Goal: Information Seeking & Learning: Understand process/instructions

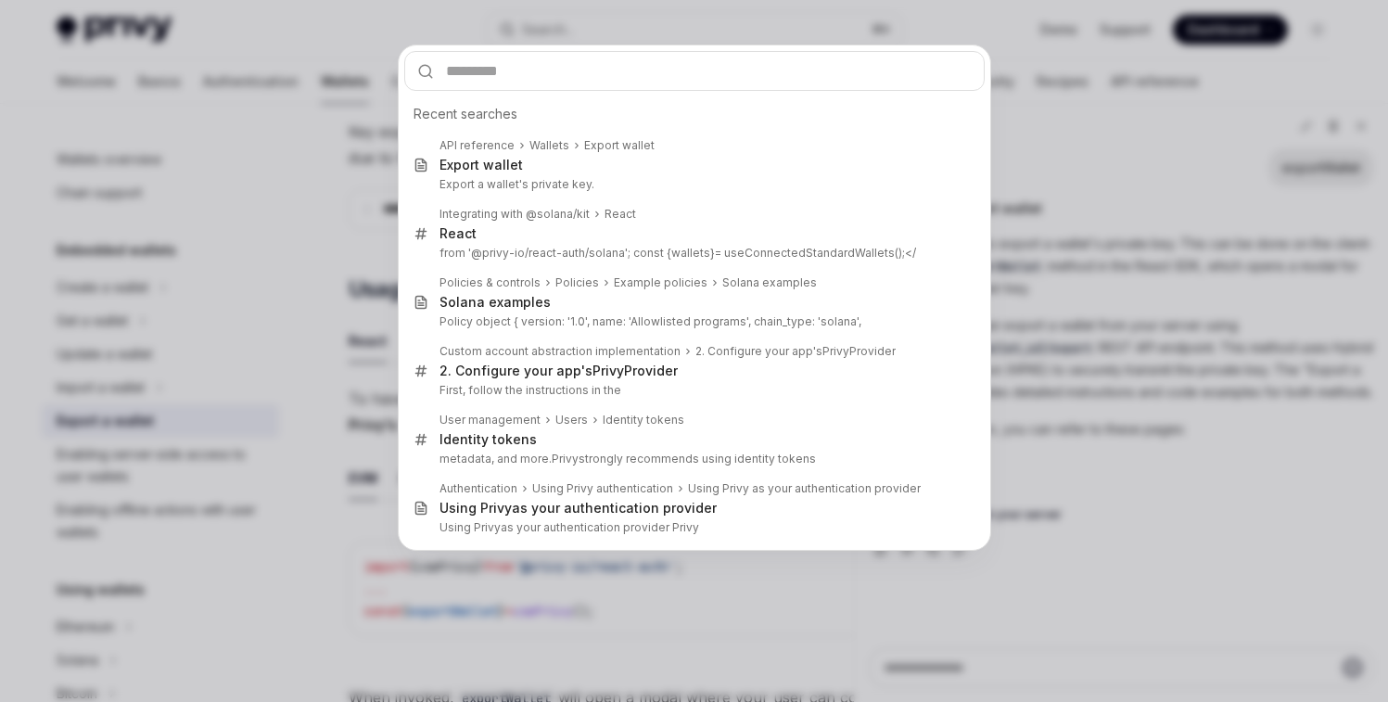
scroll to position [140, 0]
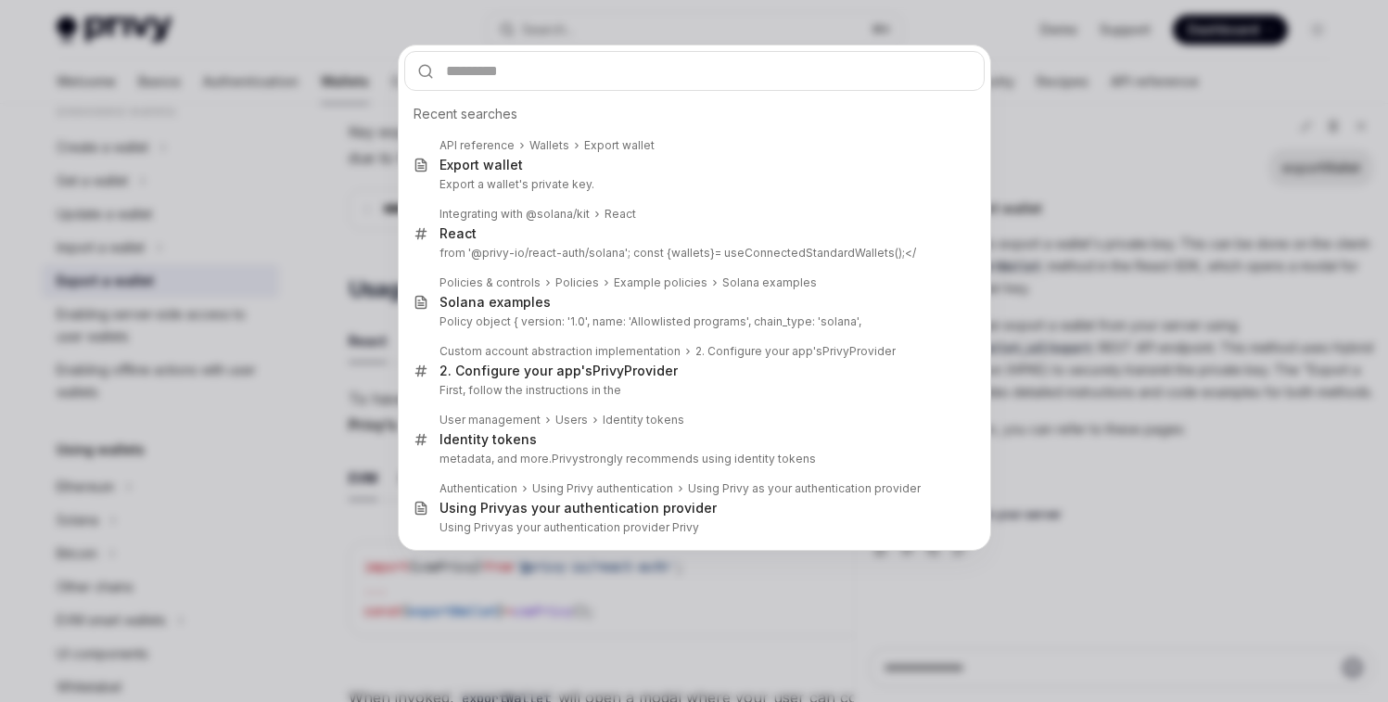
type input "**********"
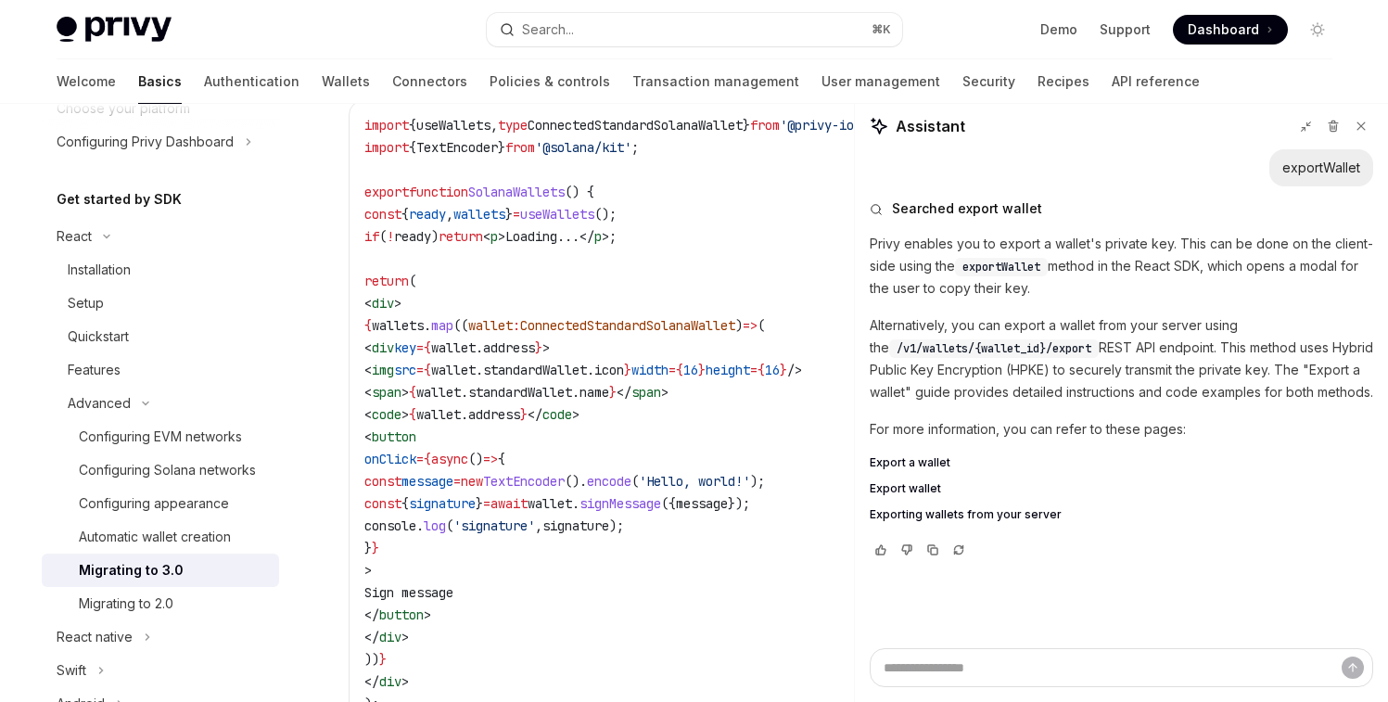
scroll to position [3293, 0]
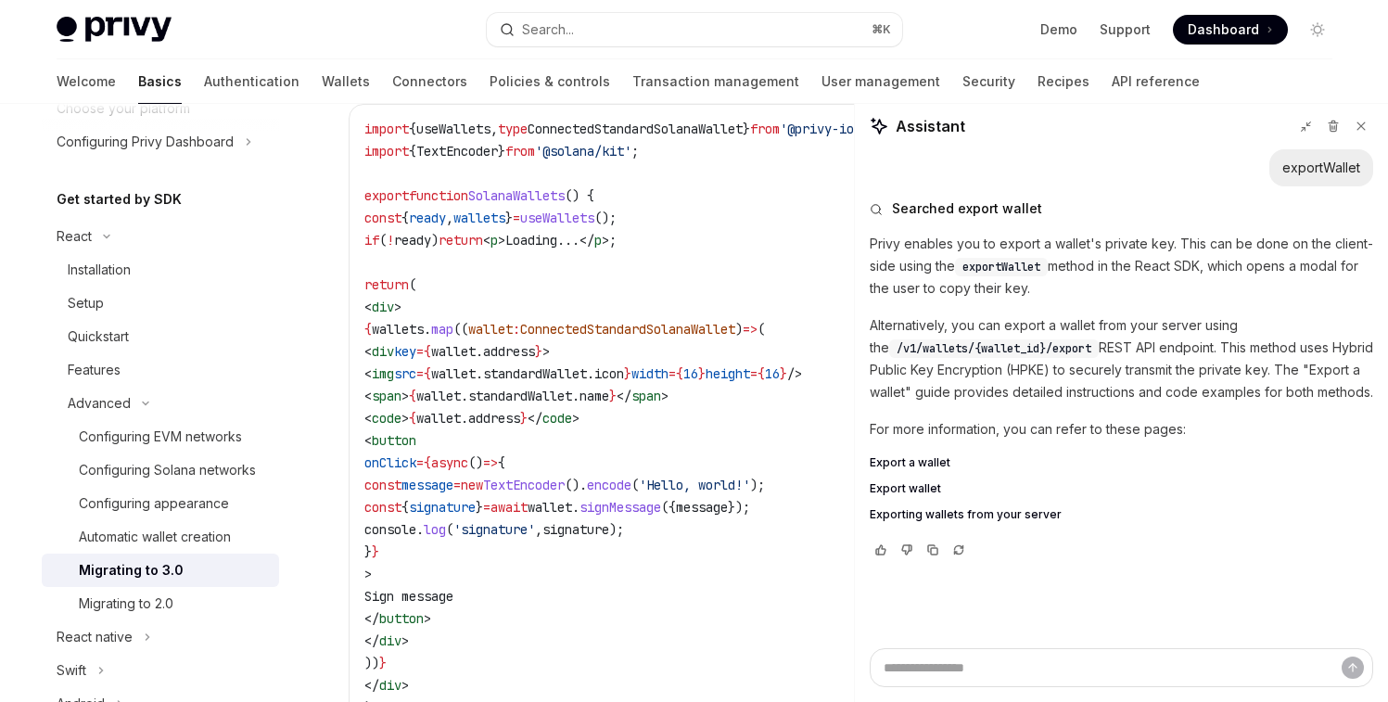
click at [618, 137] on span "ConnectedStandardSolanaWallet" at bounding box center [635, 129] width 215 height 17
drag, startPoint x: 520, startPoint y: 175, endPoint x: 782, endPoint y: 174, distance: 261.6
click at [782, 137] on span "import { useWallets , type ConnectedStandardSolanaWallet } from '@privy-io/reac…" at bounding box center [684, 129] width 638 height 17
copy span "type ConnectedStandardSolanaWallet"
click at [484, 137] on span "useWallets" at bounding box center [453, 129] width 74 height 17
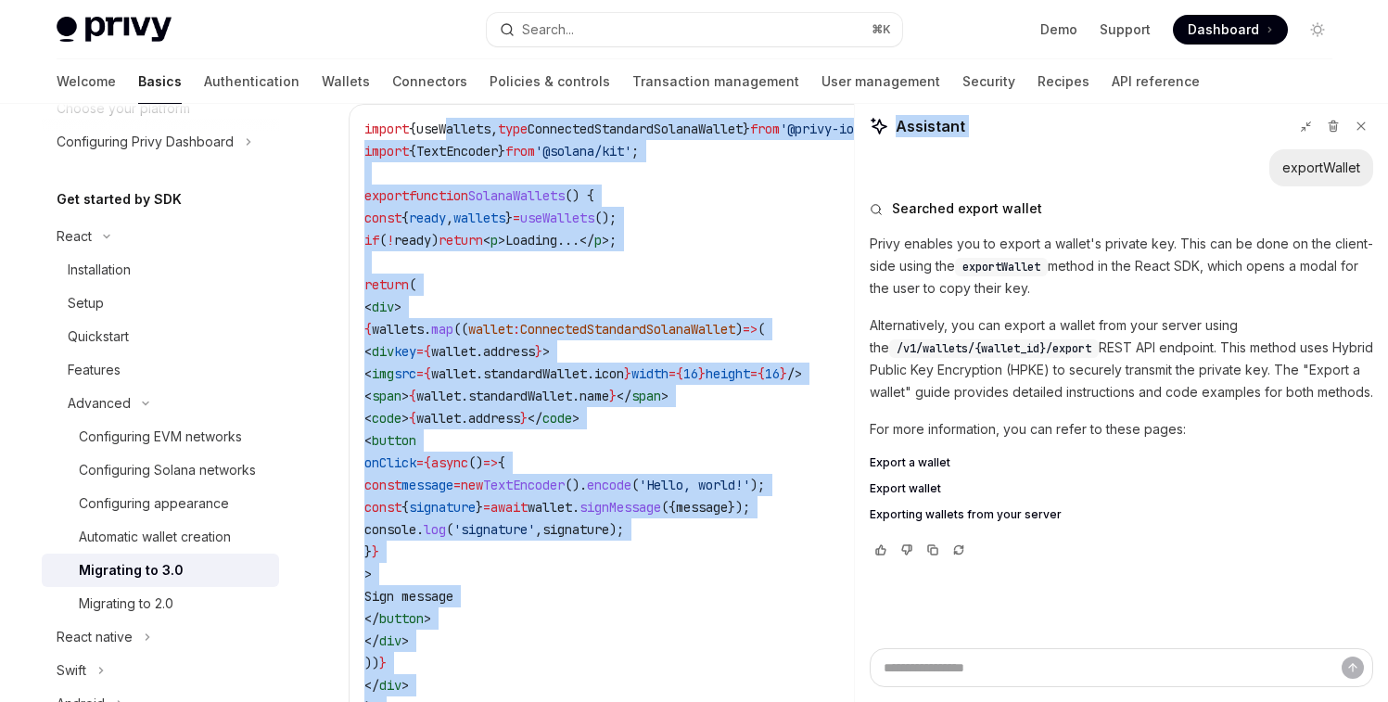
drag, startPoint x: 461, startPoint y: 174, endPoint x: 859, endPoint y: 173, distance: 397.9
click at [780, 137] on span "from" at bounding box center [765, 129] width 30 height 17
drag, startPoint x: 802, startPoint y: 177, endPoint x: 870, endPoint y: 174, distance: 67.8
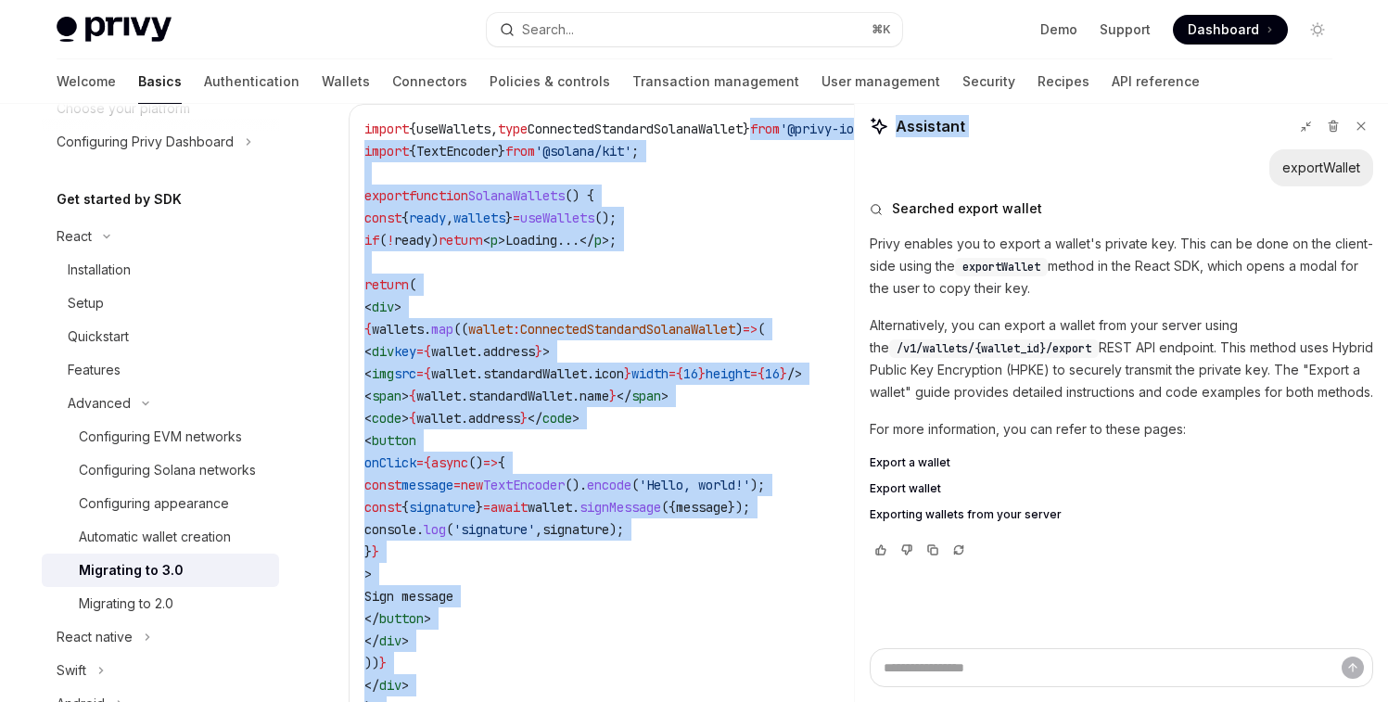
click at [780, 137] on span "from" at bounding box center [765, 129] width 30 height 17
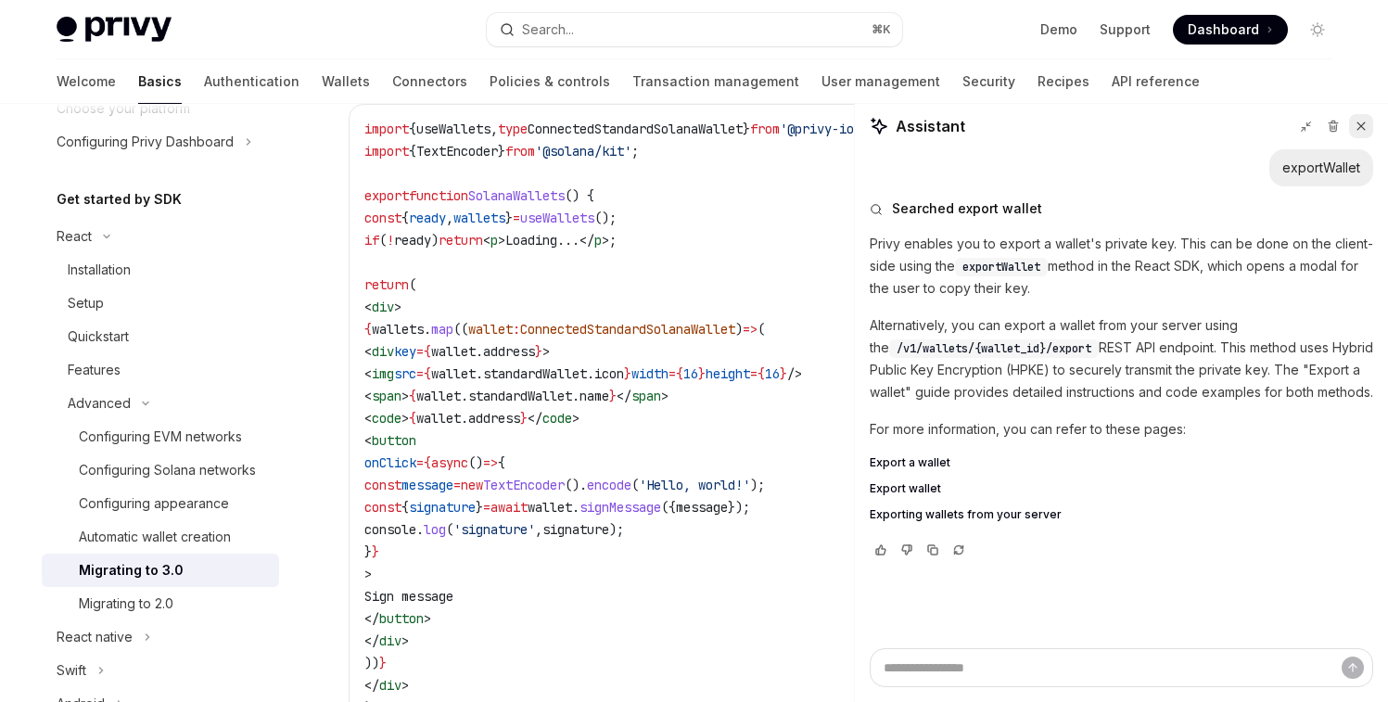
click at [1362, 122] on icon at bounding box center [1361, 126] width 13 height 13
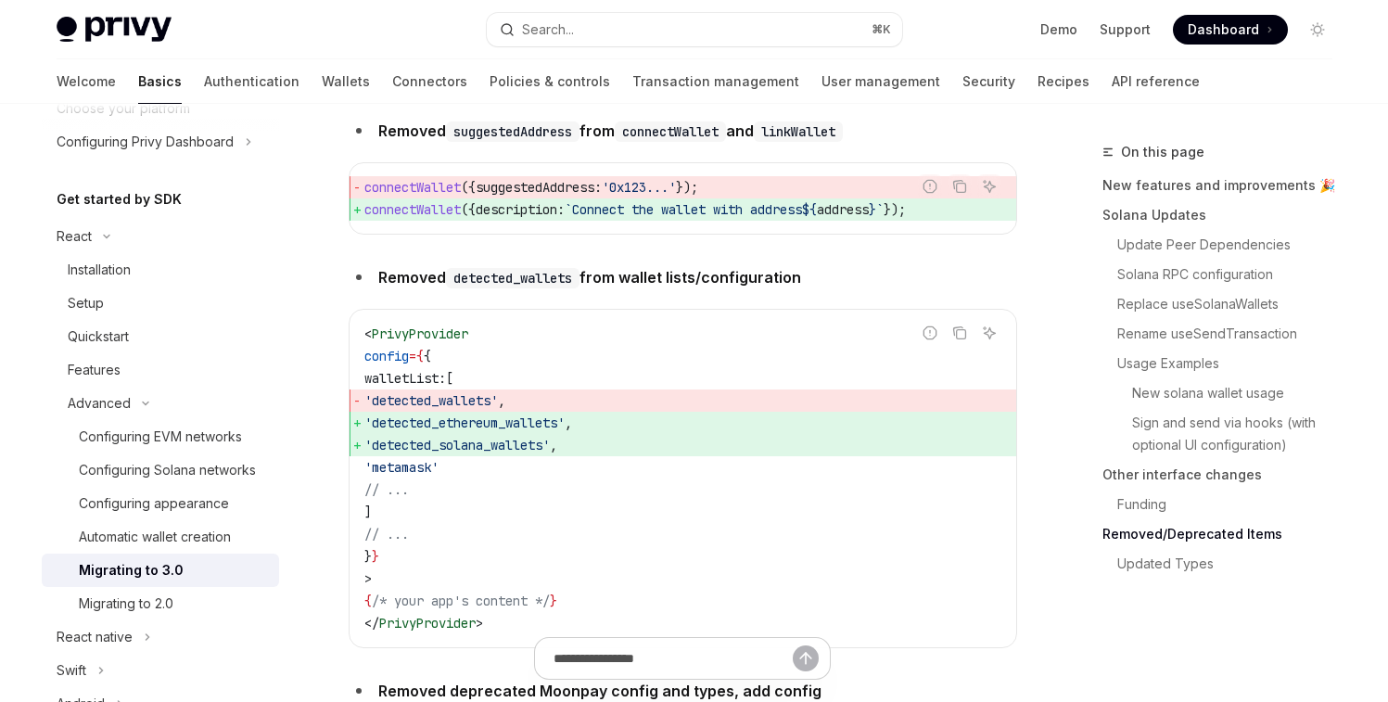
scroll to position [6171, 0]
click at [322, 80] on link "Wallets" at bounding box center [346, 81] width 48 height 45
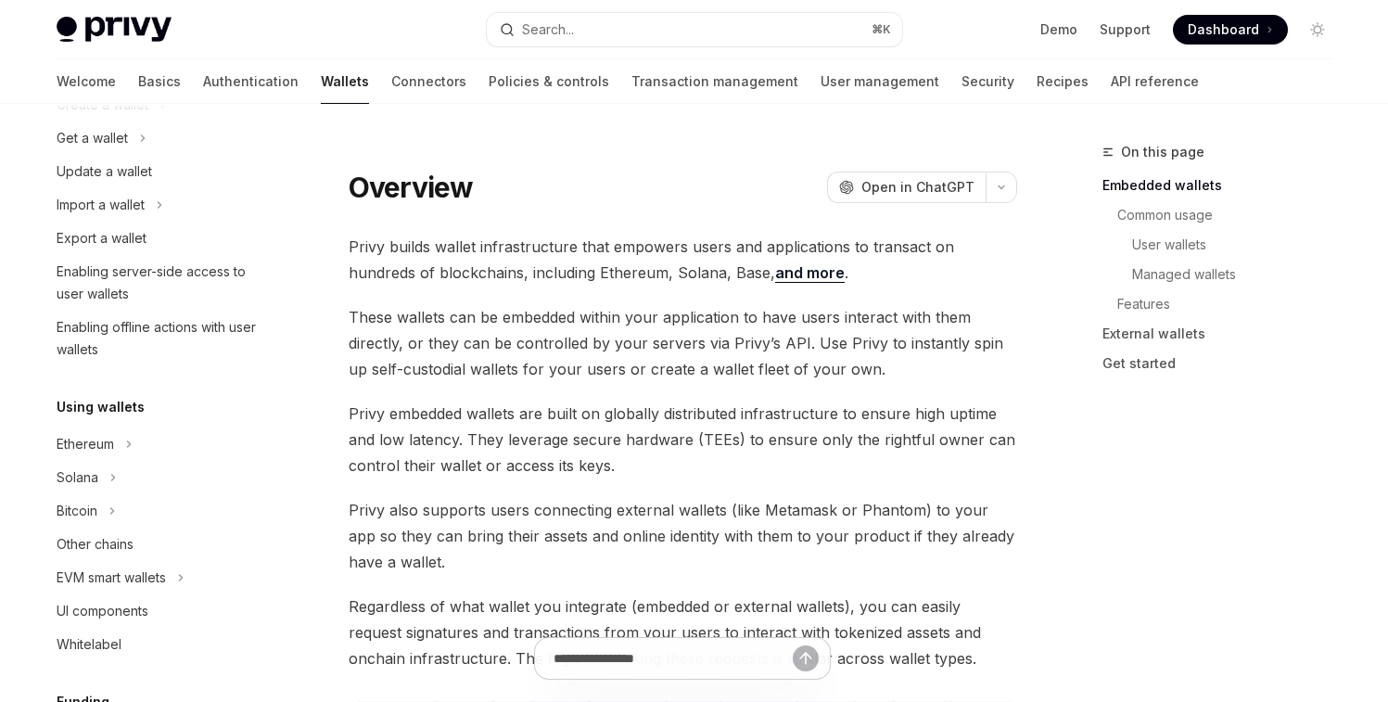
scroll to position [186, 0]
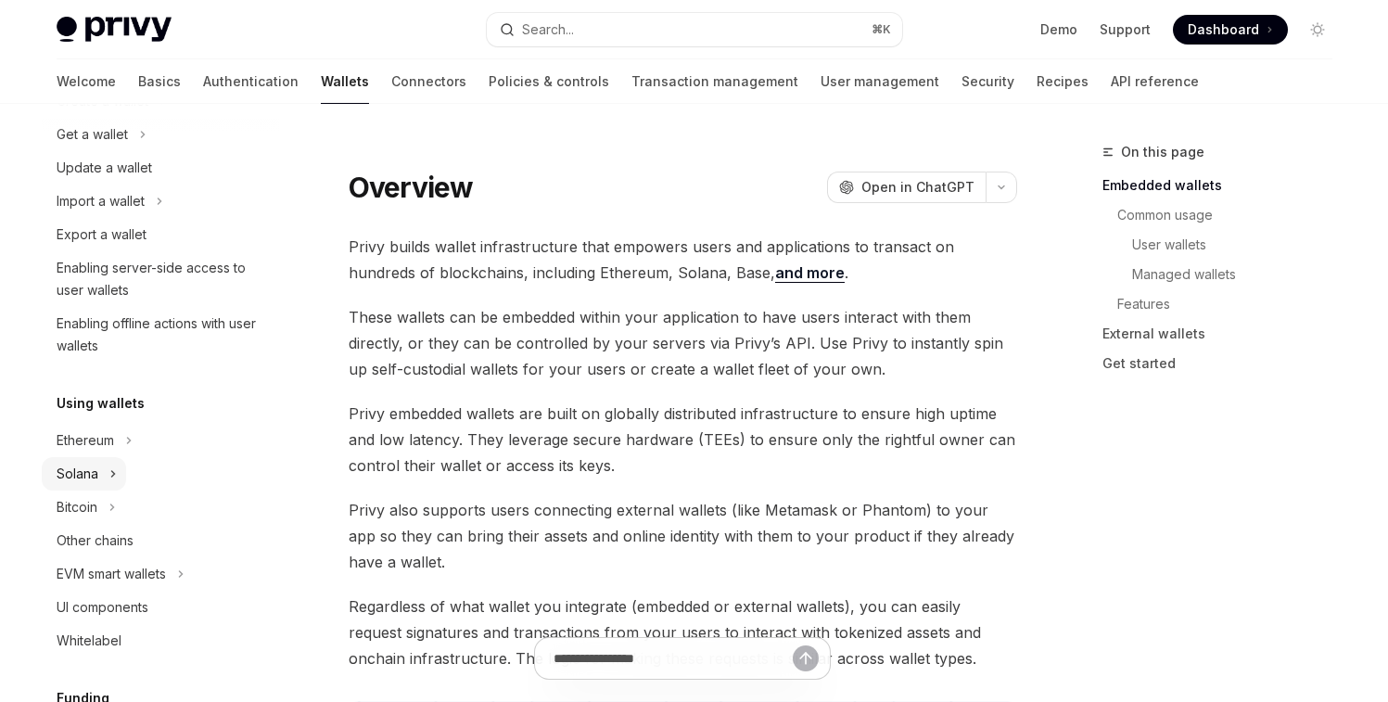
click at [92, 474] on div "Solana" at bounding box center [78, 474] width 42 height 22
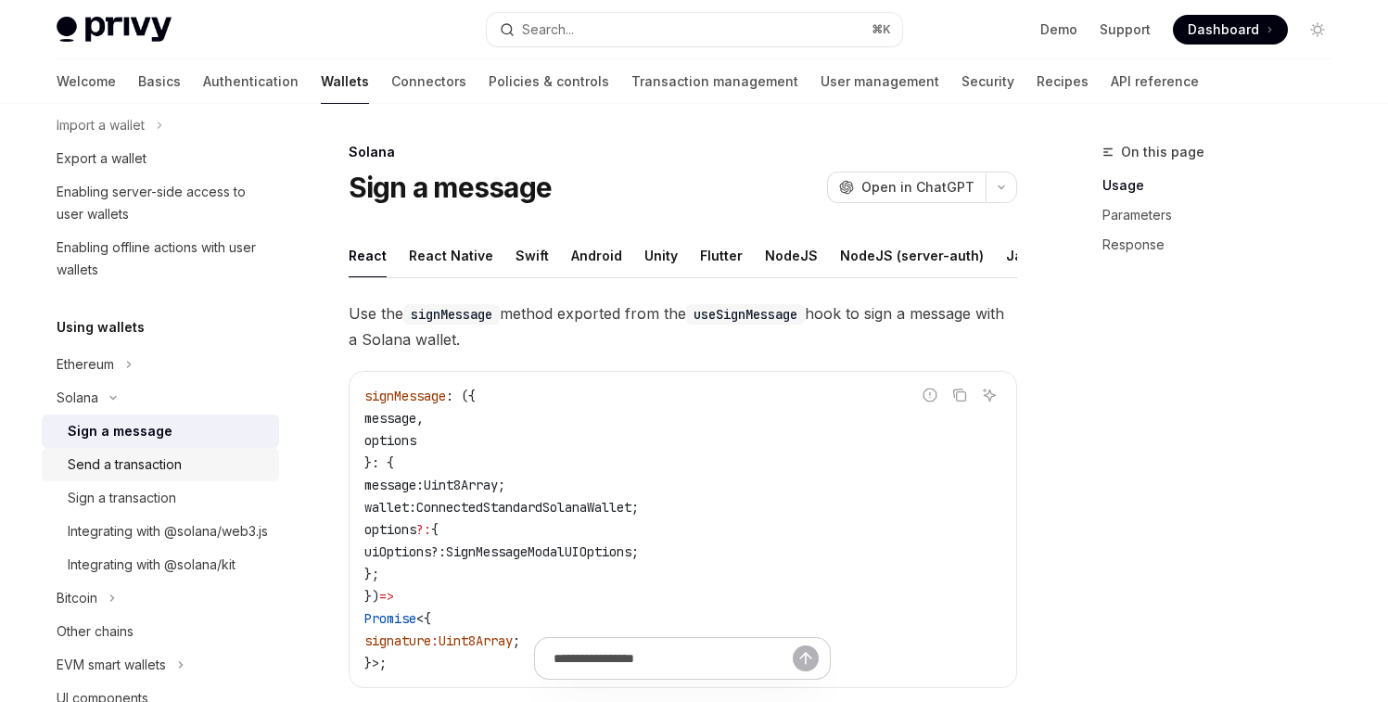
scroll to position [300, 0]
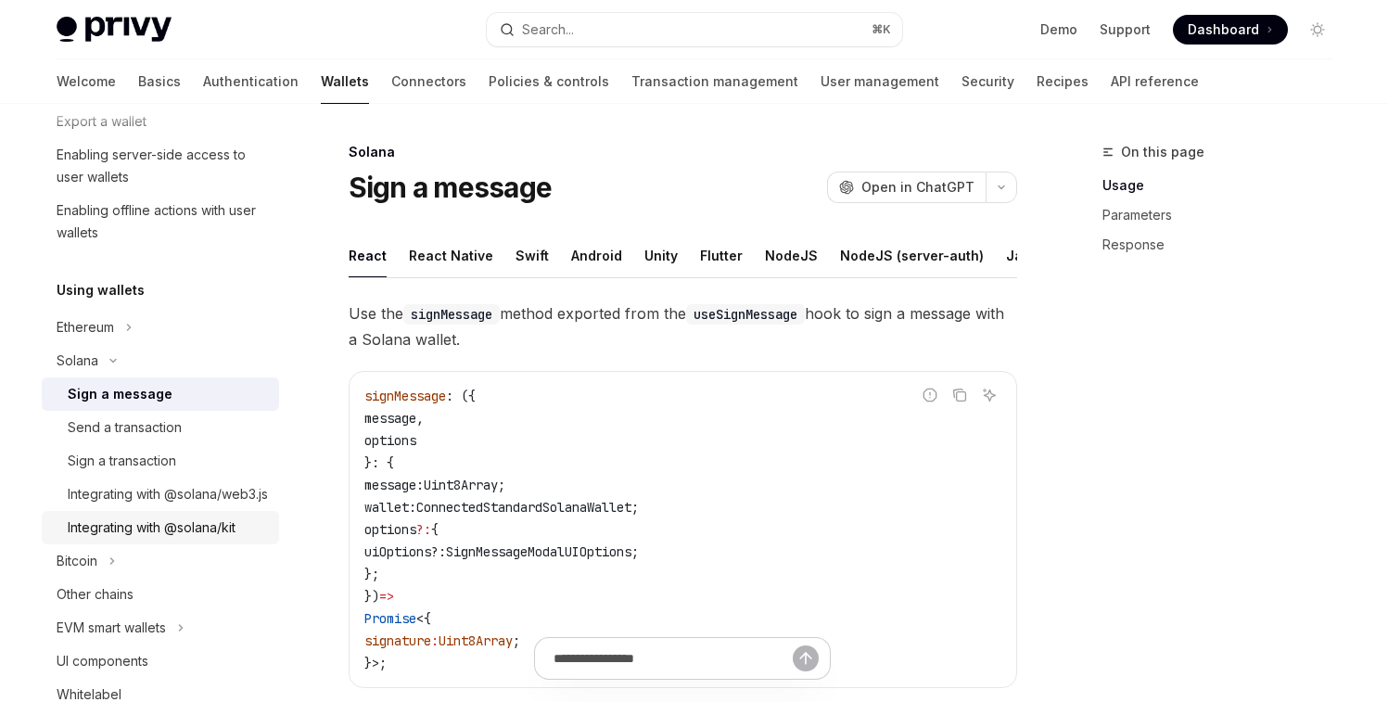
click at [135, 539] on div "Integrating with @solana/kit" at bounding box center [152, 528] width 168 height 22
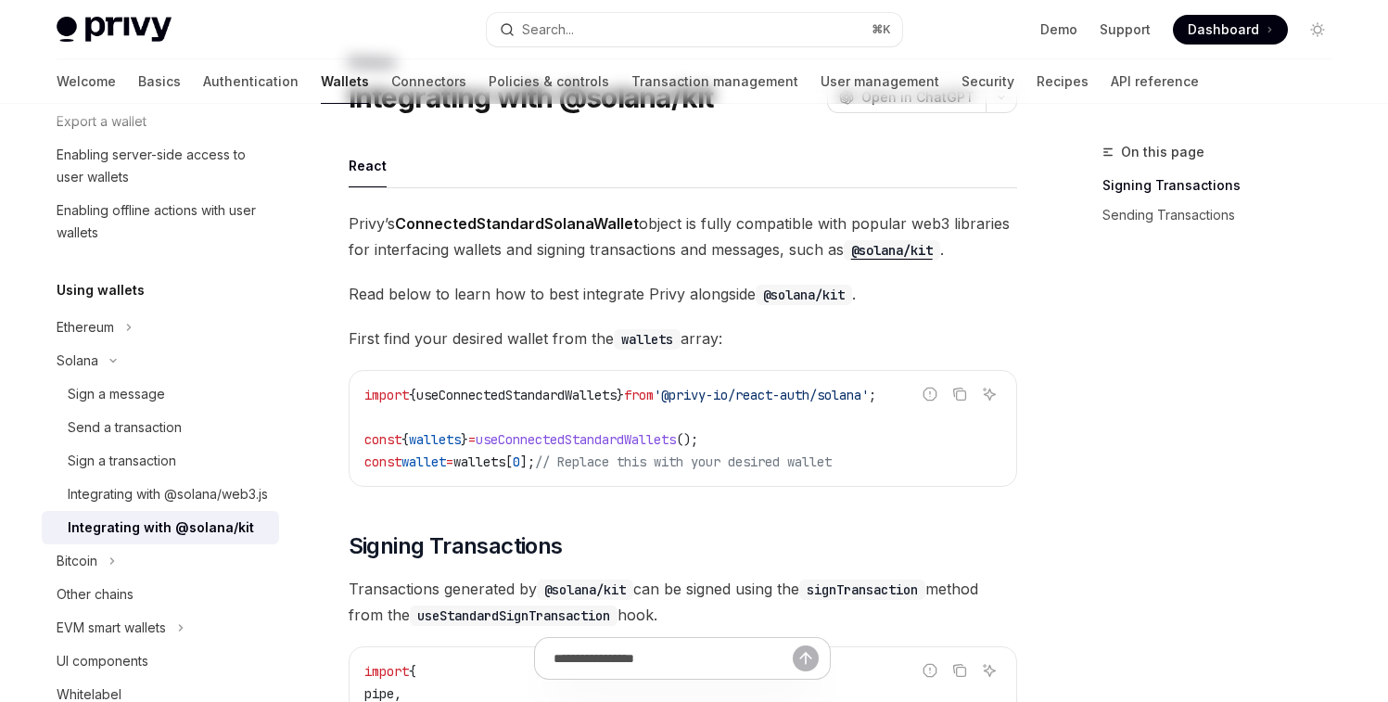
scroll to position [131, 0]
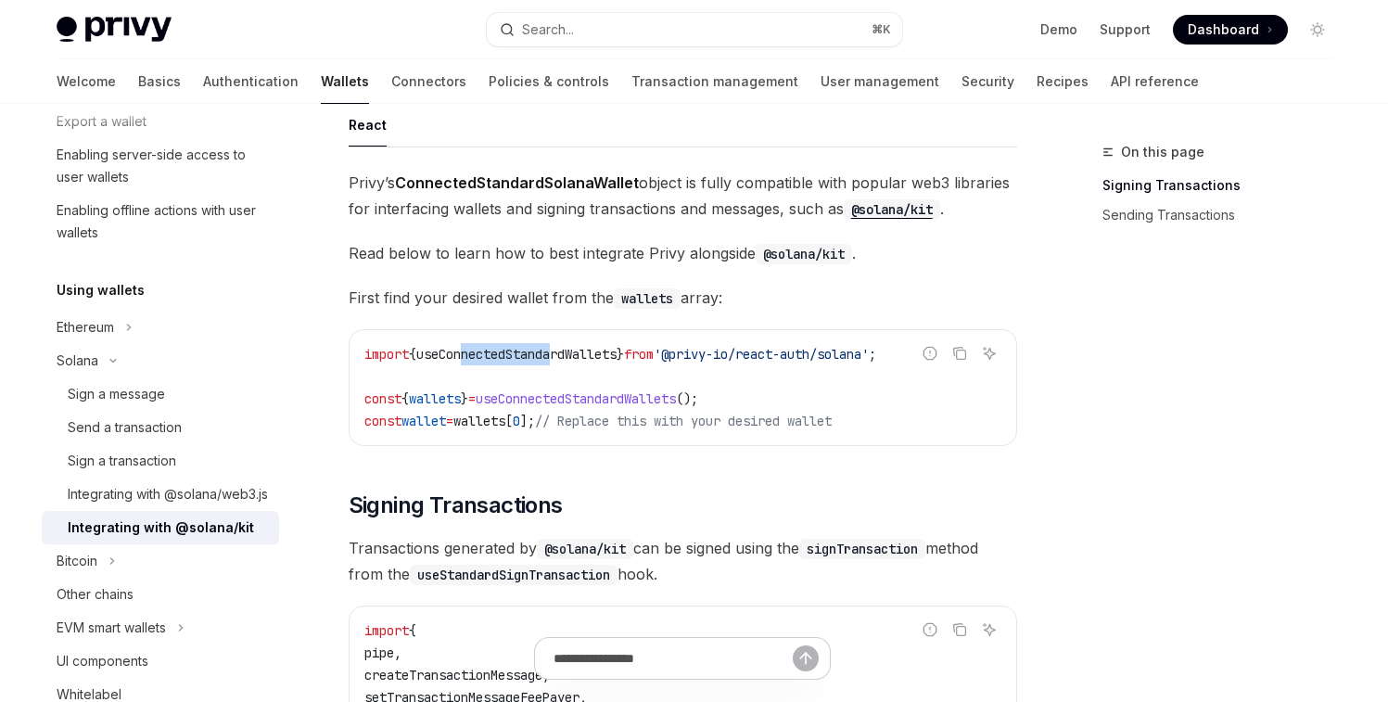
drag, startPoint x: 476, startPoint y: 352, endPoint x: 563, endPoint y: 353, distance: 87.2
click at [563, 353] on span "useConnectedStandardWallets" at bounding box center [516, 354] width 200 height 17
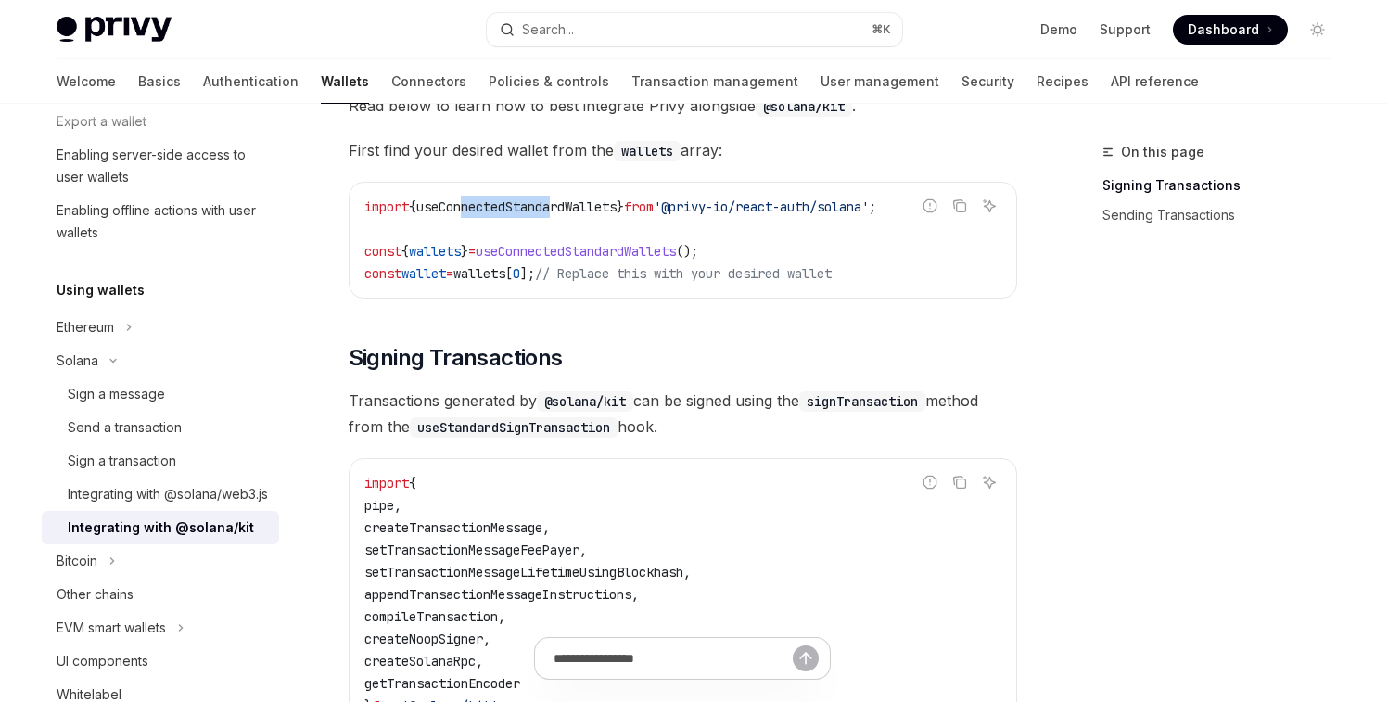
scroll to position [309, 0]
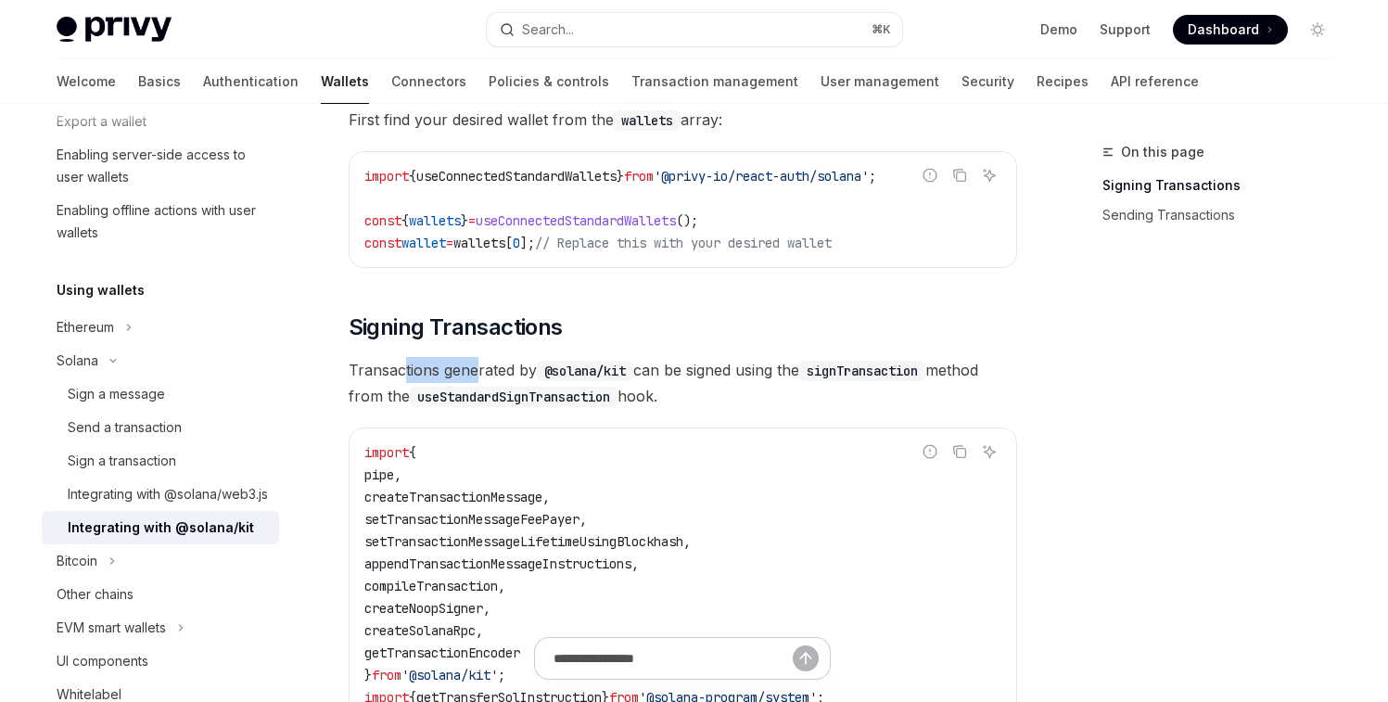
drag, startPoint x: 403, startPoint y: 373, endPoint x: 476, endPoint y: 374, distance: 73.3
click at [476, 374] on span "Transactions generated by @solana/kit can be signed using the signTransaction m…" at bounding box center [683, 383] width 669 height 52
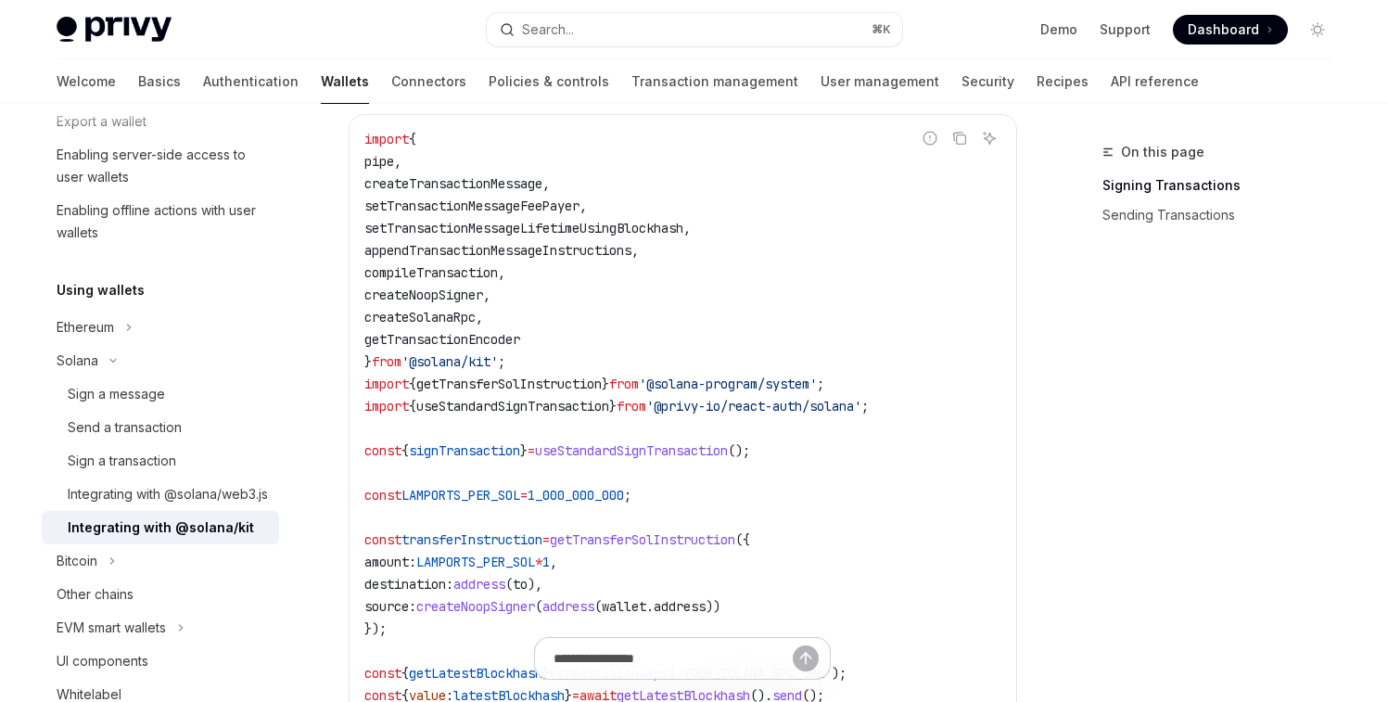
scroll to position [619, 0]
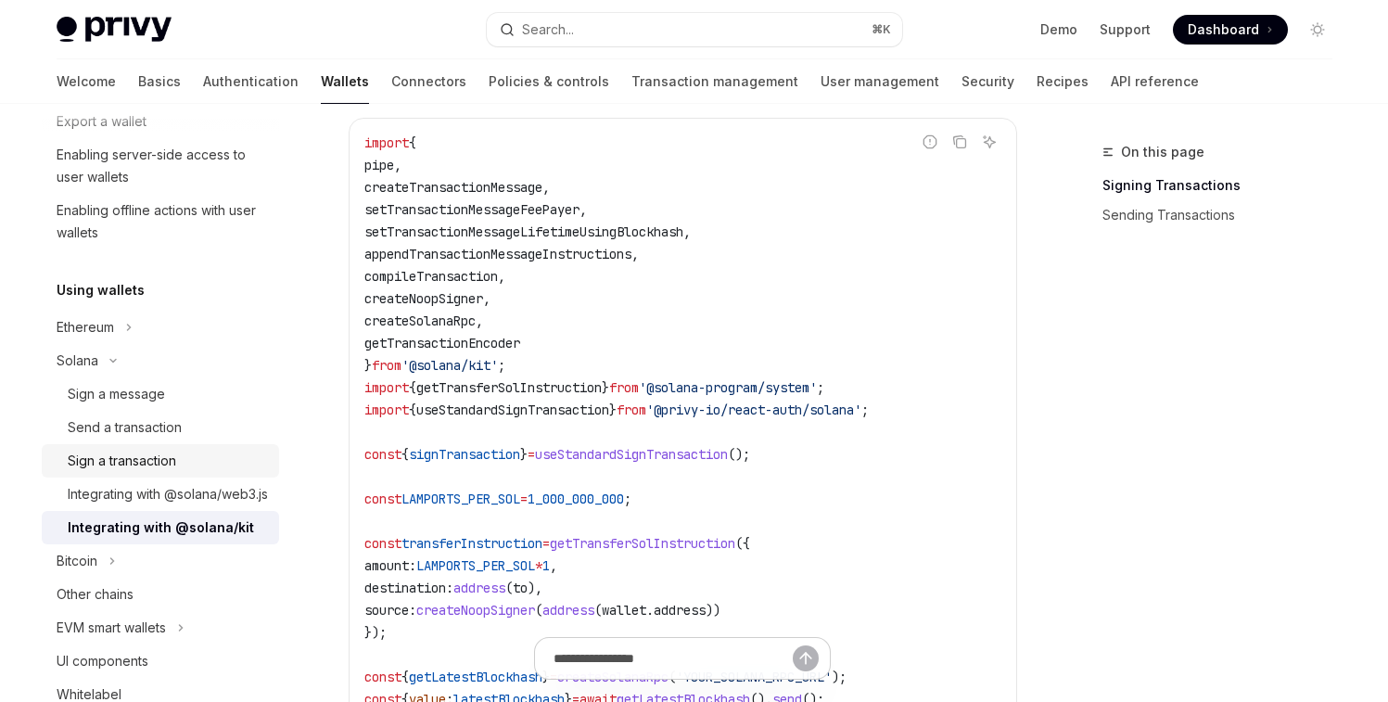
click at [124, 456] on div "Sign a transaction" at bounding box center [122, 461] width 109 height 22
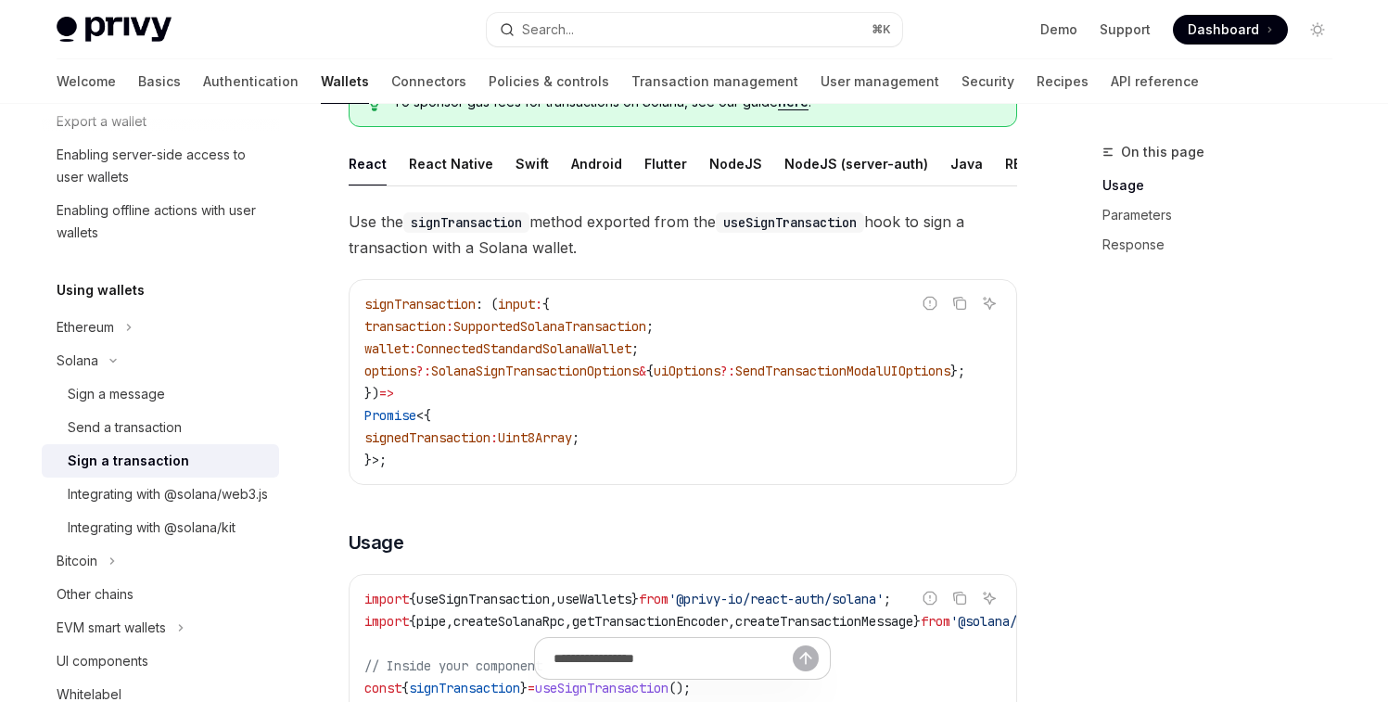
scroll to position [164, 0]
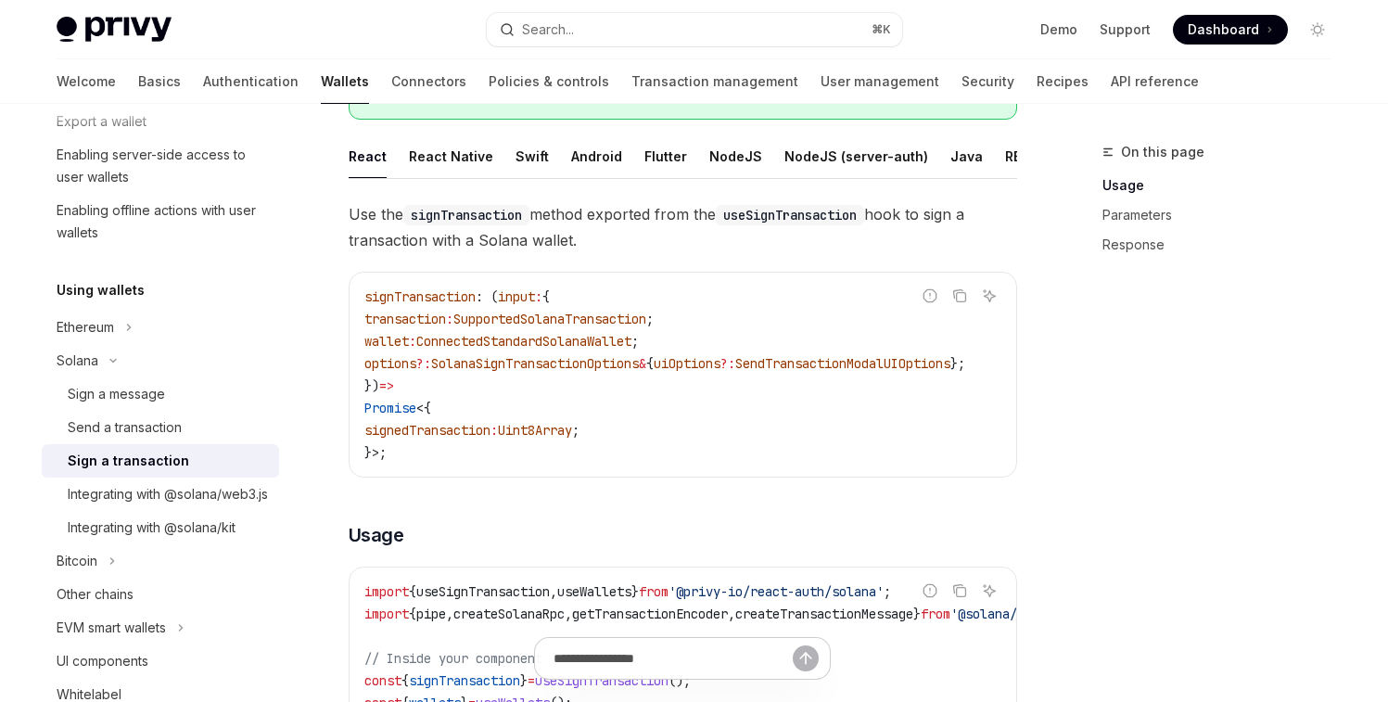
click at [539, 318] on span "SupportedSolanaTransaction" at bounding box center [550, 319] width 193 height 17
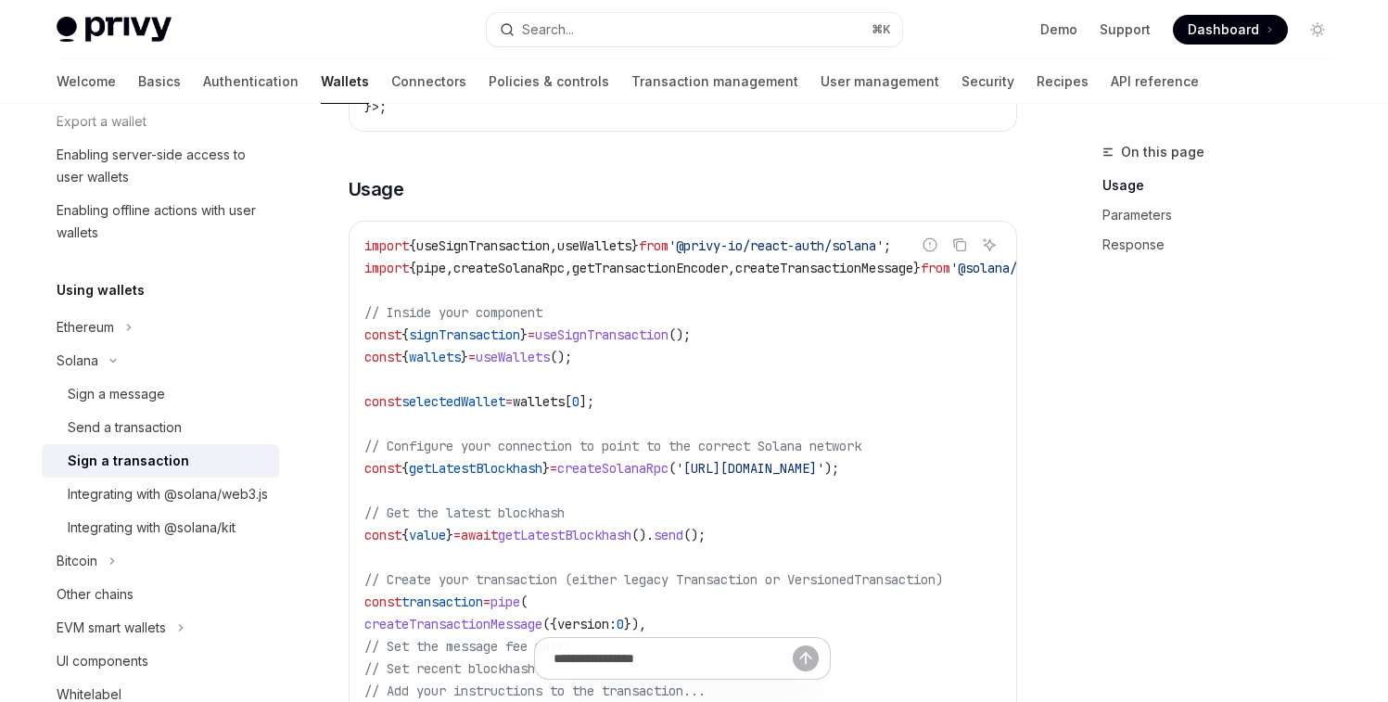
scroll to position [513, 0]
click at [464, 404] on span "selectedWallet" at bounding box center [454, 398] width 104 height 17
click at [448, 363] on span "wallets" at bounding box center [435, 354] width 52 height 17
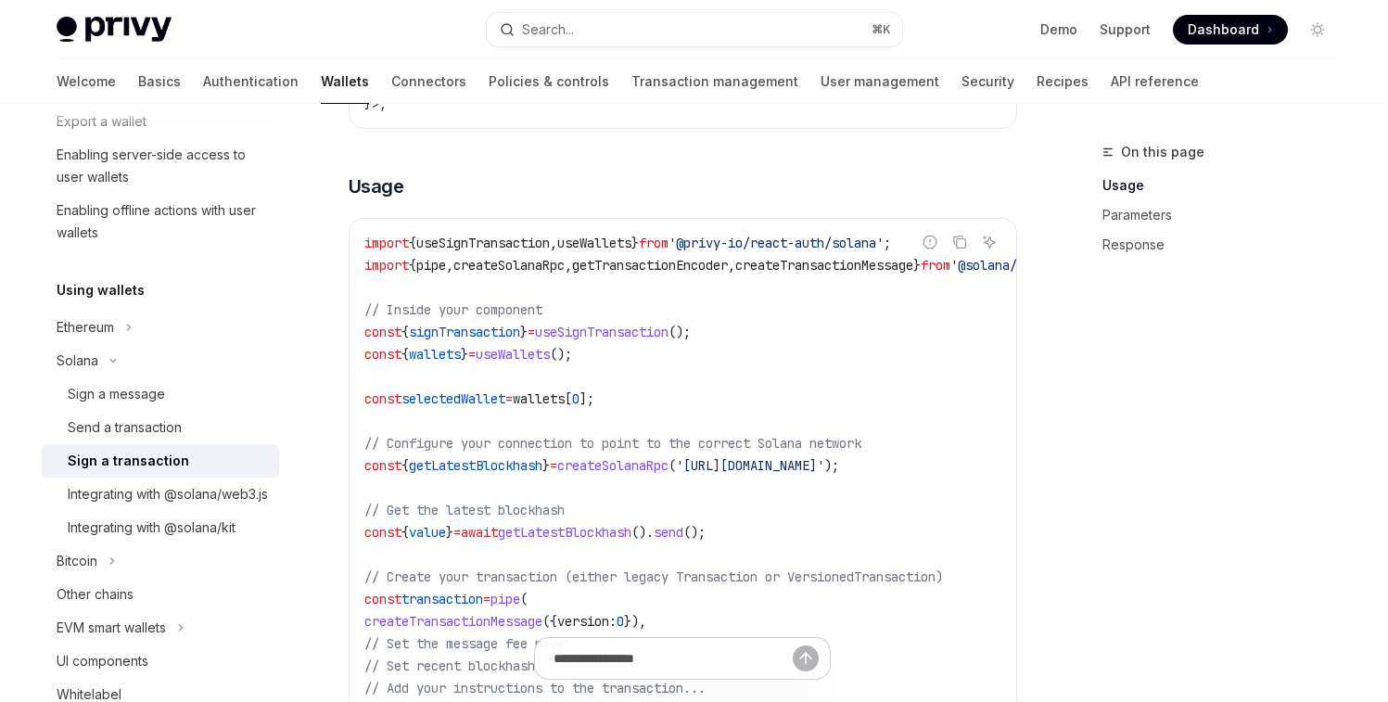
click at [460, 399] on span "selectedWallet" at bounding box center [454, 398] width 104 height 17
click at [471, 340] on span "signTransaction" at bounding box center [464, 332] width 111 height 17
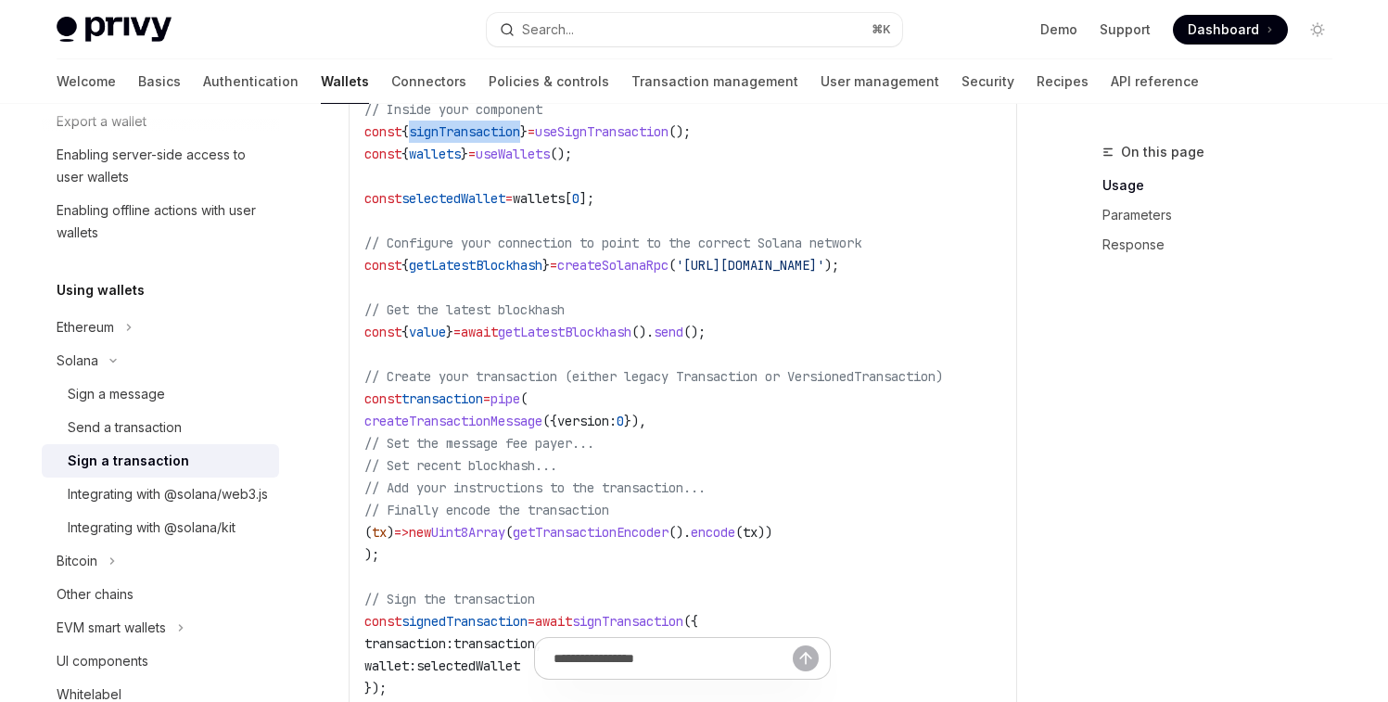
scroll to position [714, 0]
click at [450, 404] on span "transaction" at bounding box center [443, 398] width 82 height 17
drag, startPoint x: 414, startPoint y: 382, endPoint x: 530, endPoint y: 384, distance: 116.0
click at [530, 384] on span "// Create your transaction (either legacy Transaction or VersionedTransaction)" at bounding box center [654, 375] width 579 height 17
drag, startPoint x: 622, startPoint y: 385, endPoint x: 906, endPoint y: 388, distance: 283.8
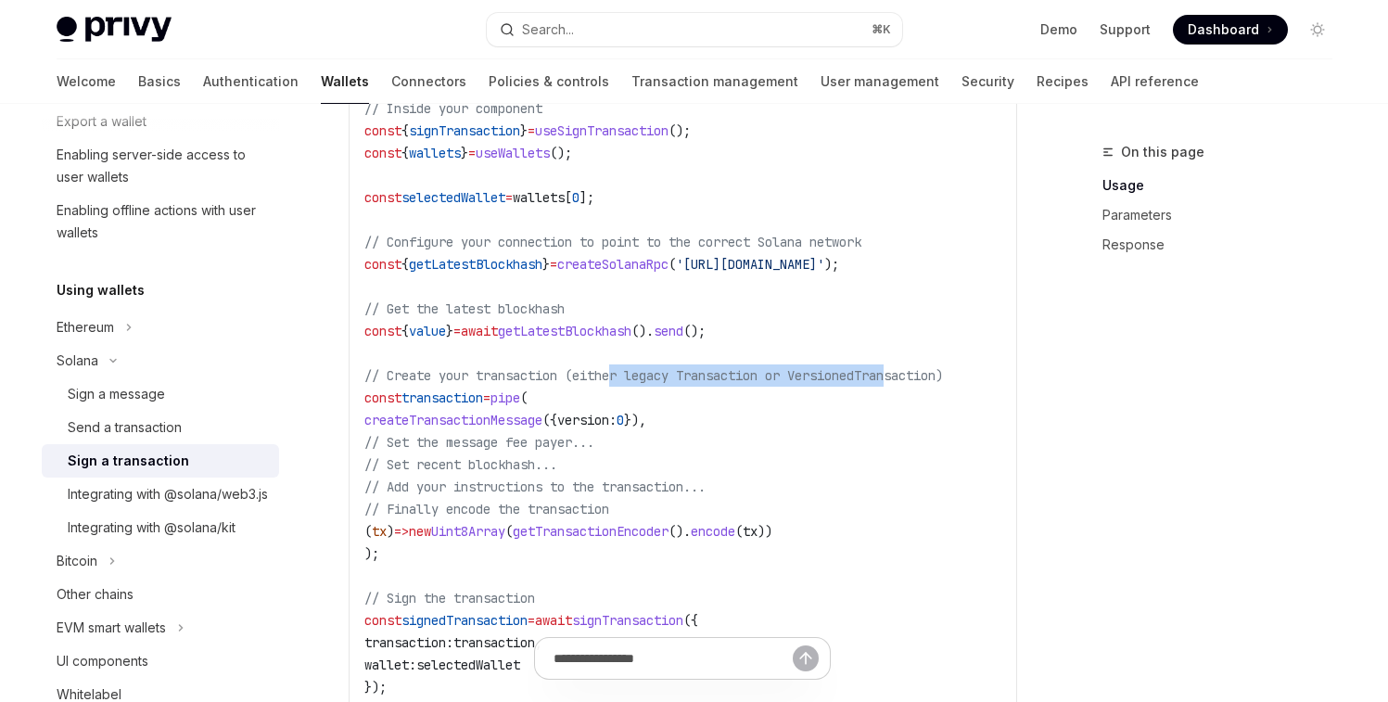
click at [906, 384] on span "// Create your transaction (either legacy Transaction or VersionedTransaction)" at bounding box center [654, 375] width 579 height 17
click at [445, 403] on span "transaction" at bounding box center [443, 398] width 82 height 17
click at [520, 403] on span "pipe" at bounding box center [506, 398] width 30 height 17
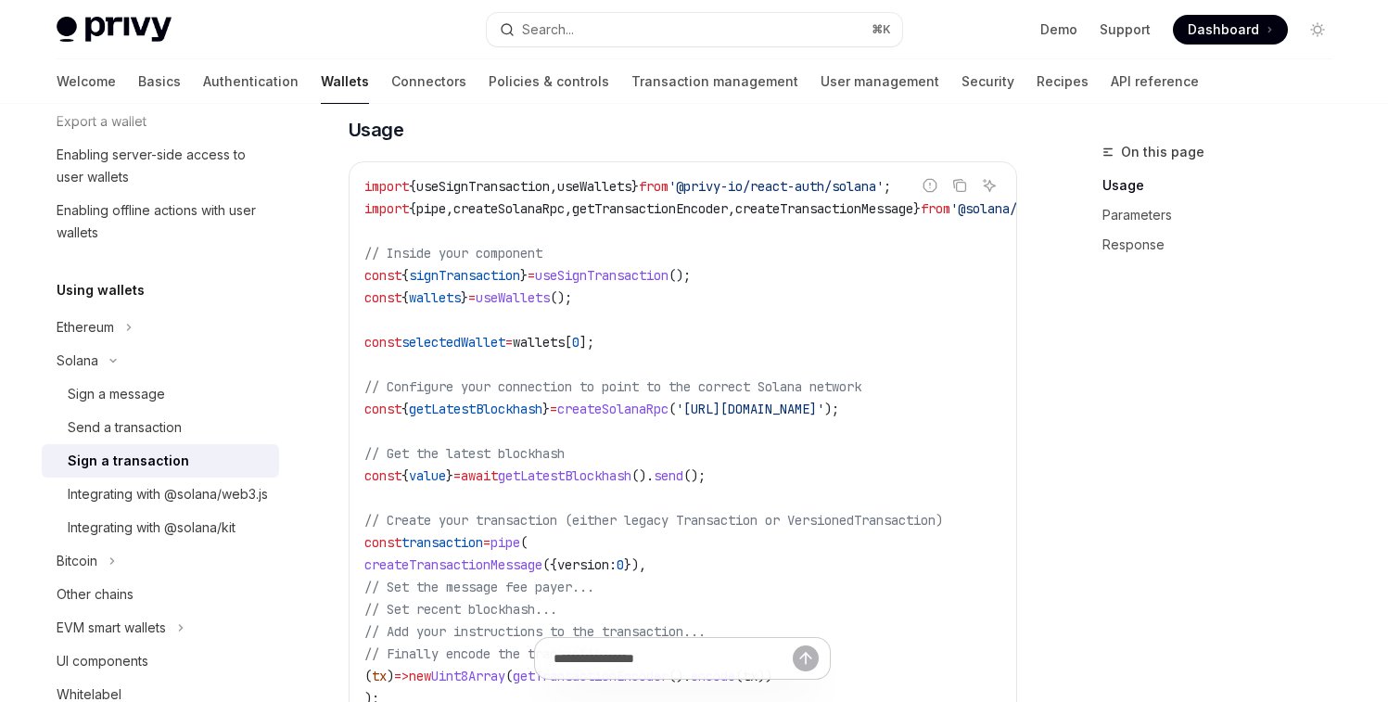
scroll to position [0, 163]
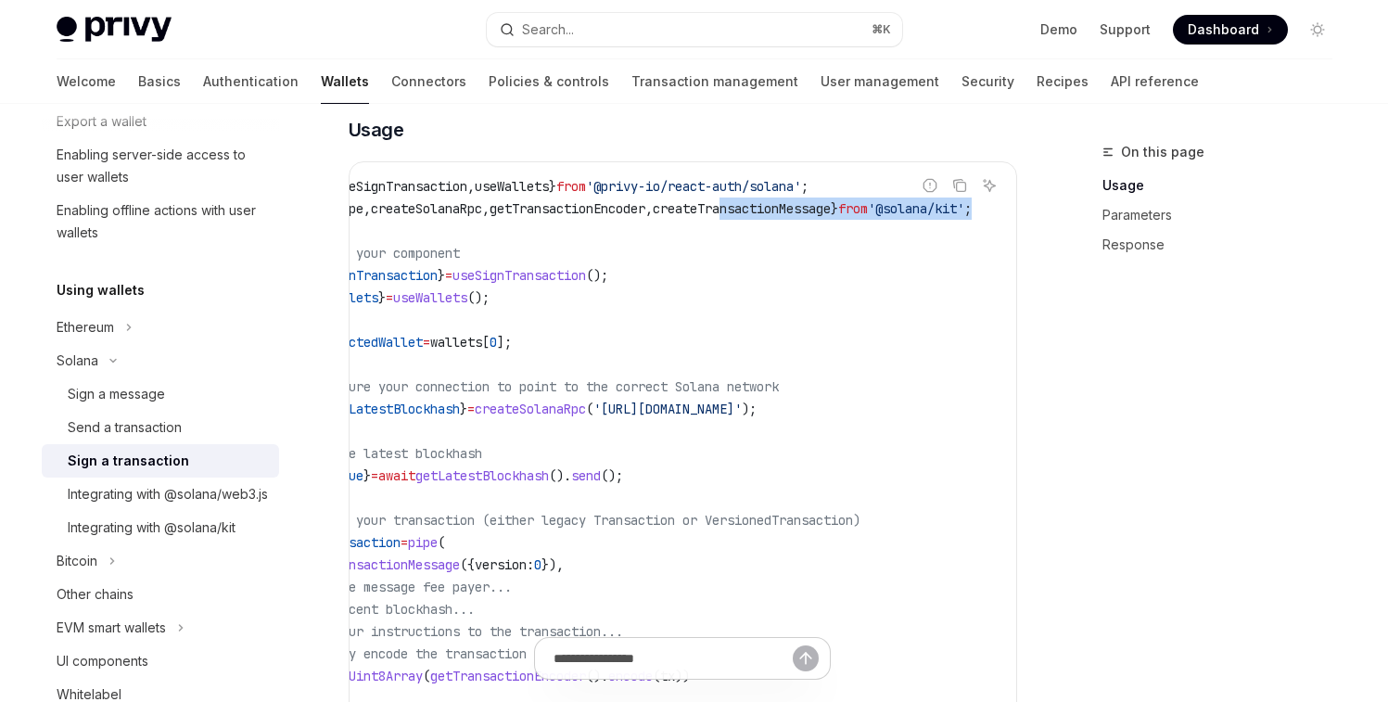
drag, startPoint x: 854, startPoint y: 218, endPoint x: 1035, endPoint y: 218, distance: 180.9
click at [1035, 218] on div "On this page Usage Parameters Response Solana Sign a transaction OpenAI Open in…" at bounding box center [695, 715] width 1306 height 2363
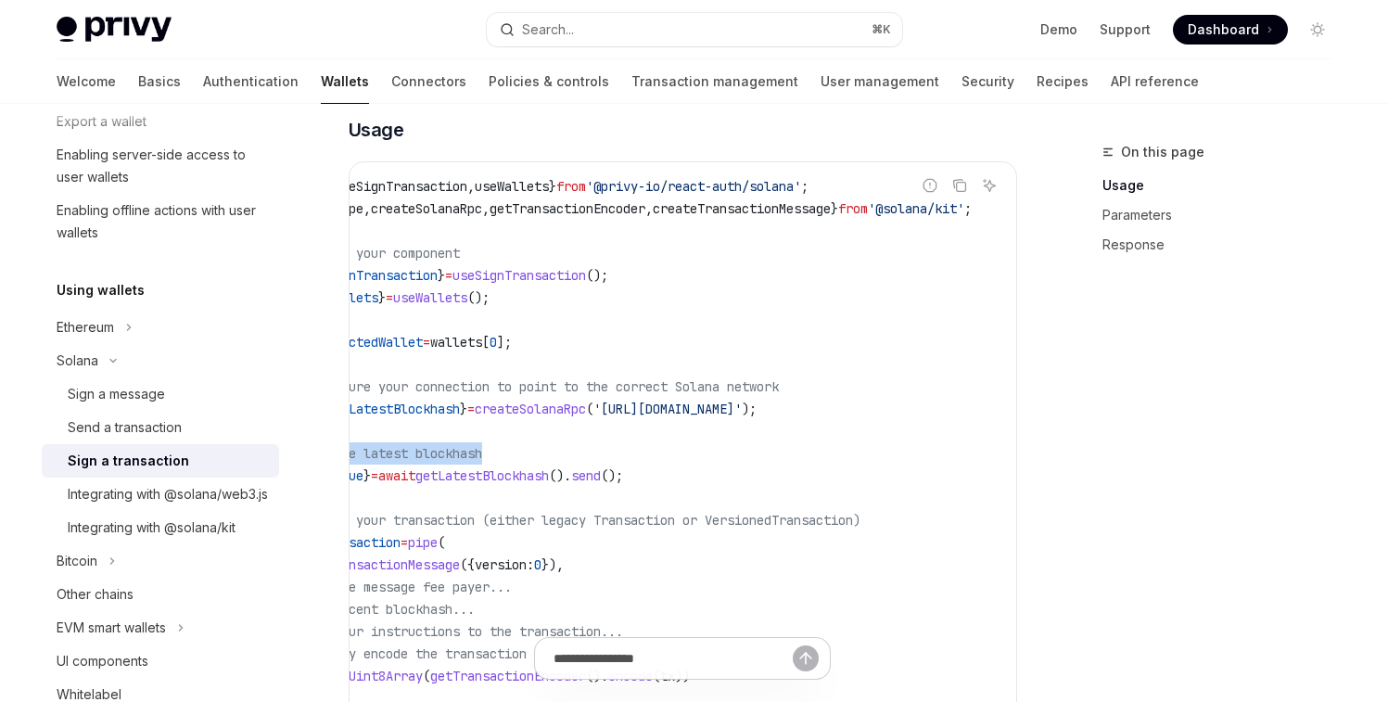
scroll to position [0, 0]
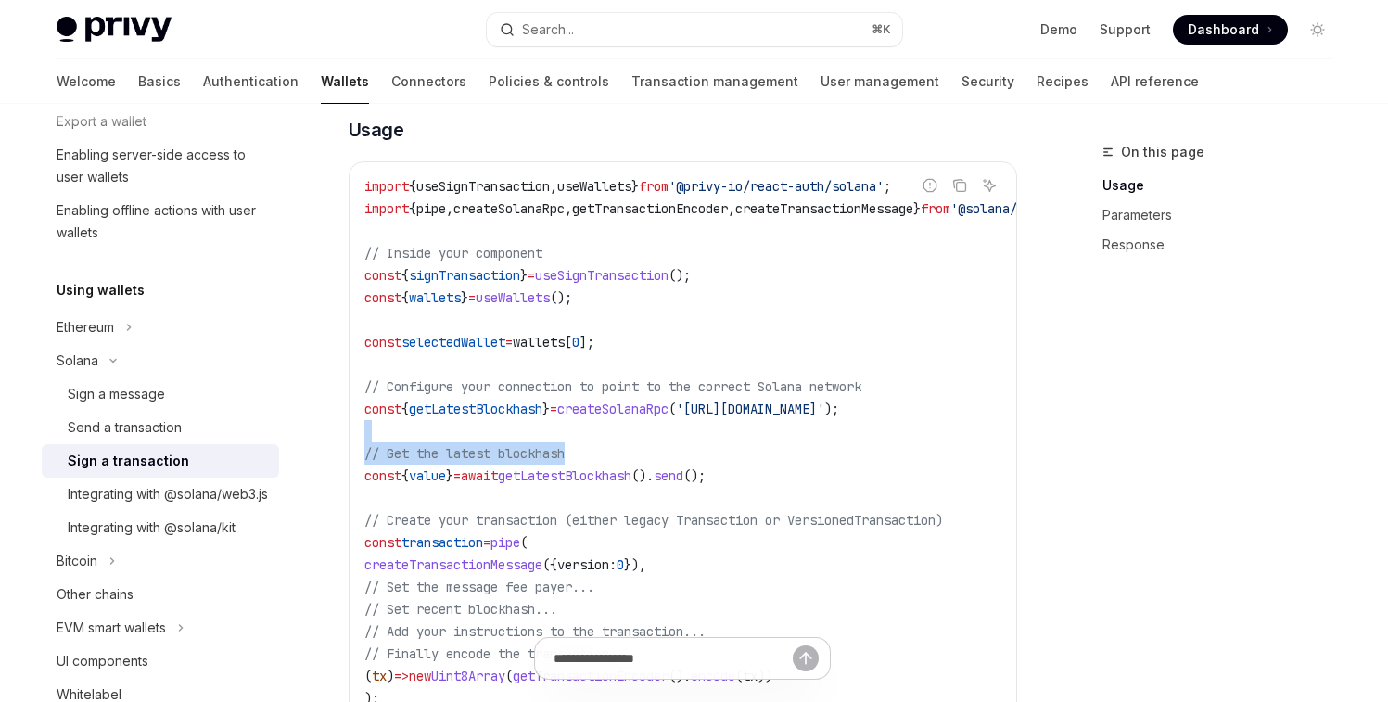
drag, startPoint x: 594, startPoint y: 454, endPoint x: 329, endPoint y: 446, distance: 264.5
click at [470, 500] on code "import { useSignTransaction , useWallets } from '@privy-io/react-auth/solana' ;…" at bounding box center [732, 531] width 735 height 712
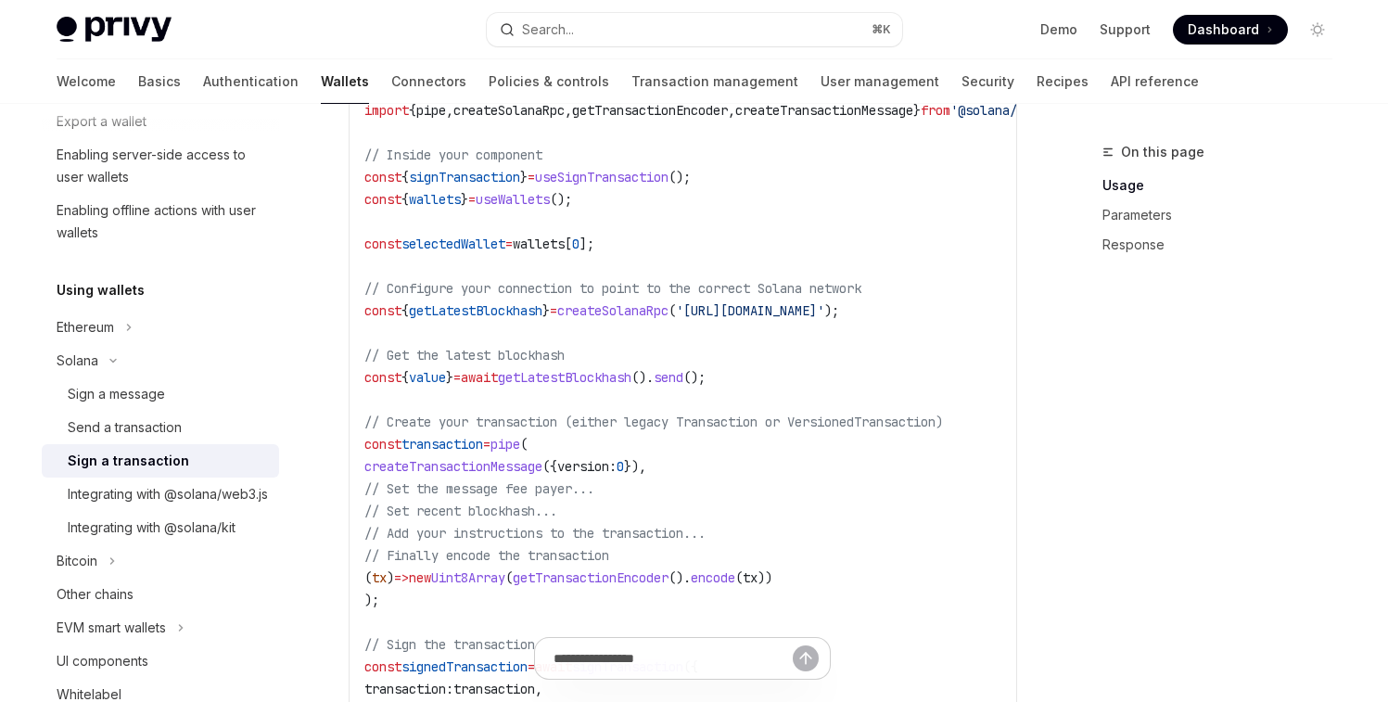
scroll to position [715, 0]
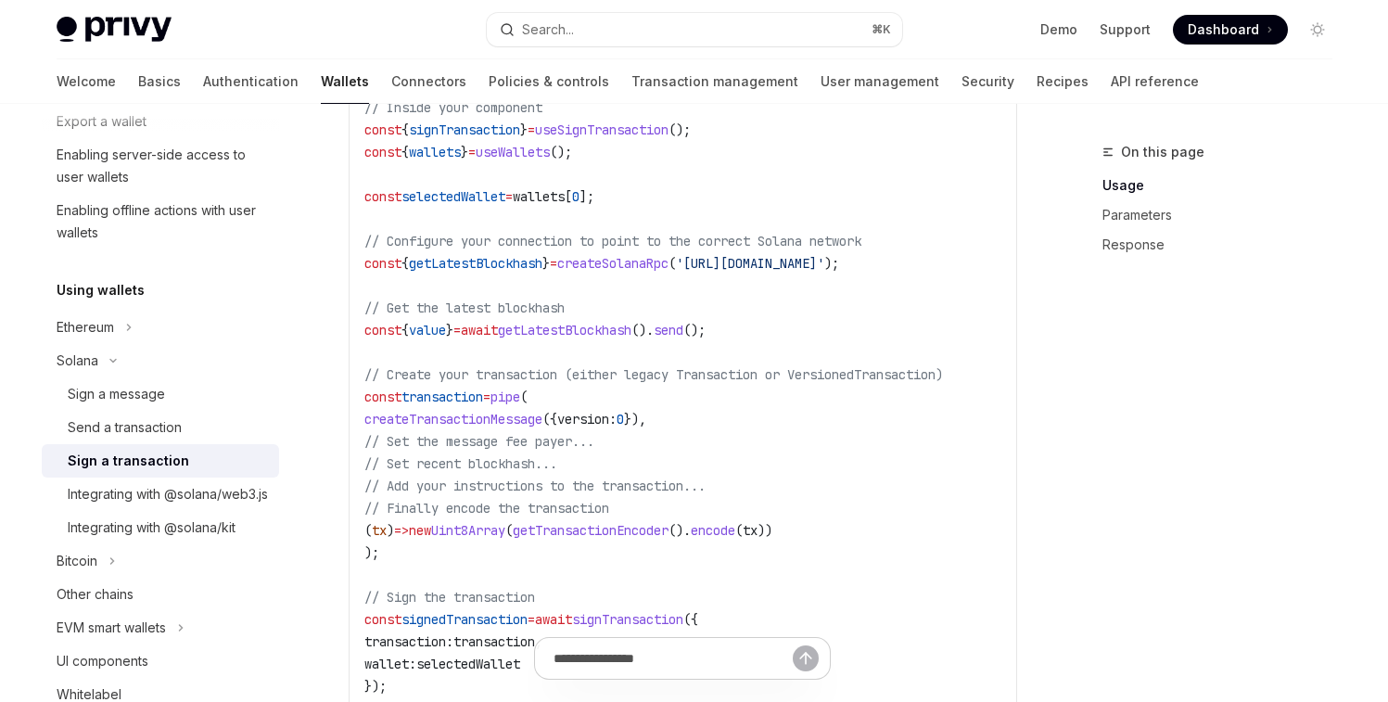
click at [496, 428] on span "createTransactionMessage" at bounding box center [454, 419] width 178 height 17
click at [505, 425] on span "createTransactionMessage" at bounding box center [454, 419] width 178 height 17
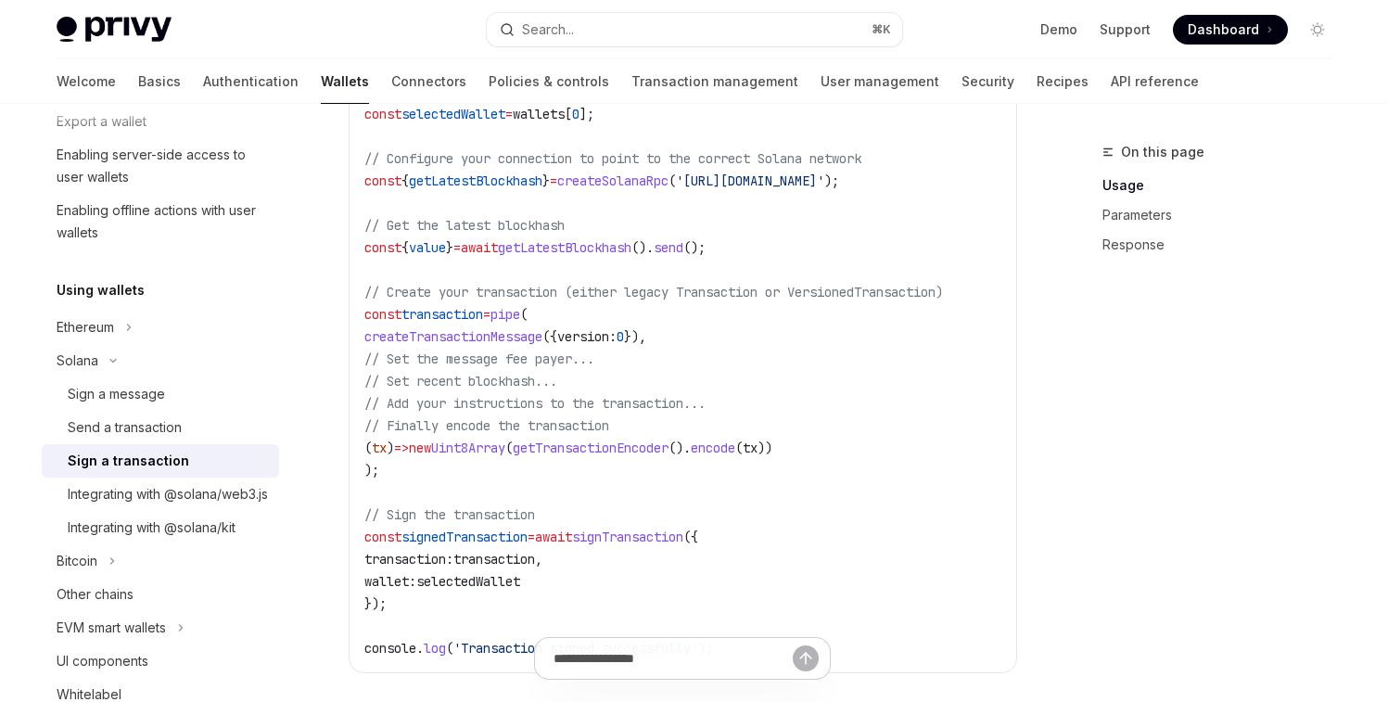
scroll to position [808, 0]
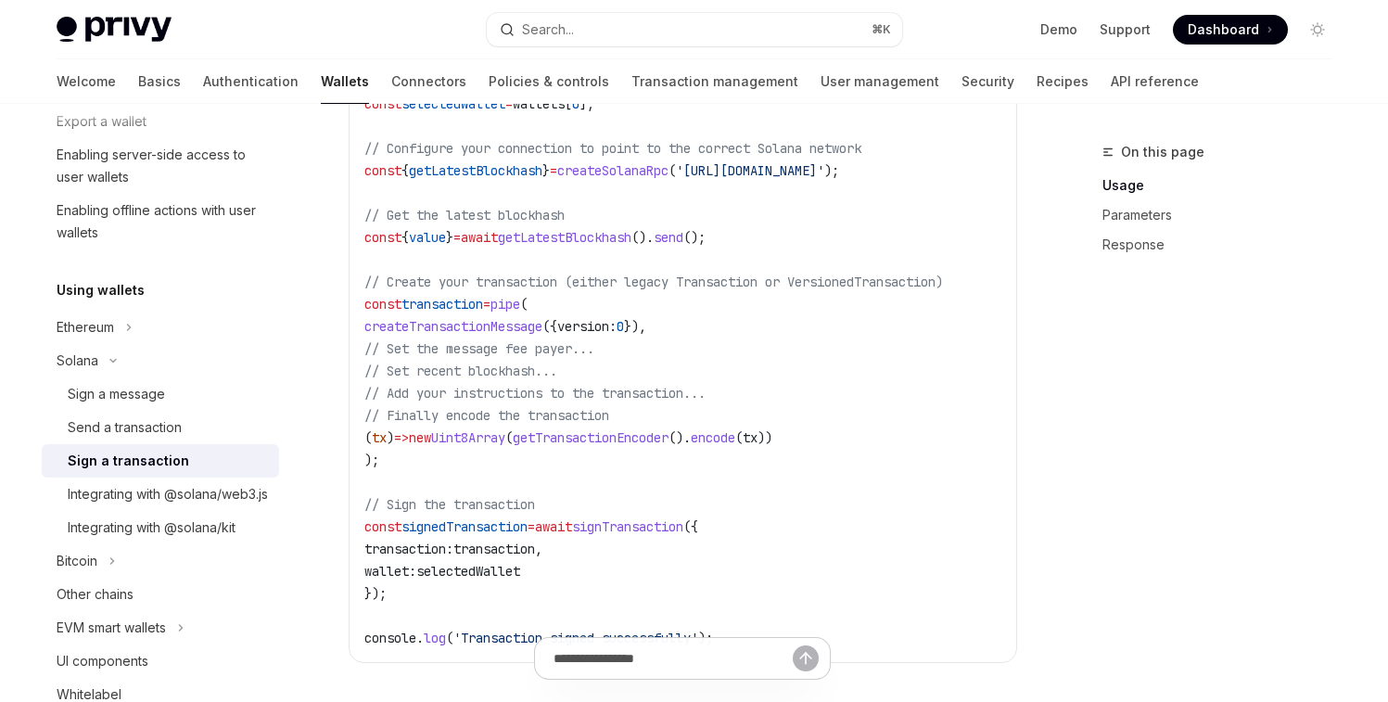
click at [503, 570] on span "selectedWallet" at bounding box center [468, 571] width 104 height 17
click at [502, 580] on span "selectedWallet" at bounding box center [468, 571] width 104 height 17
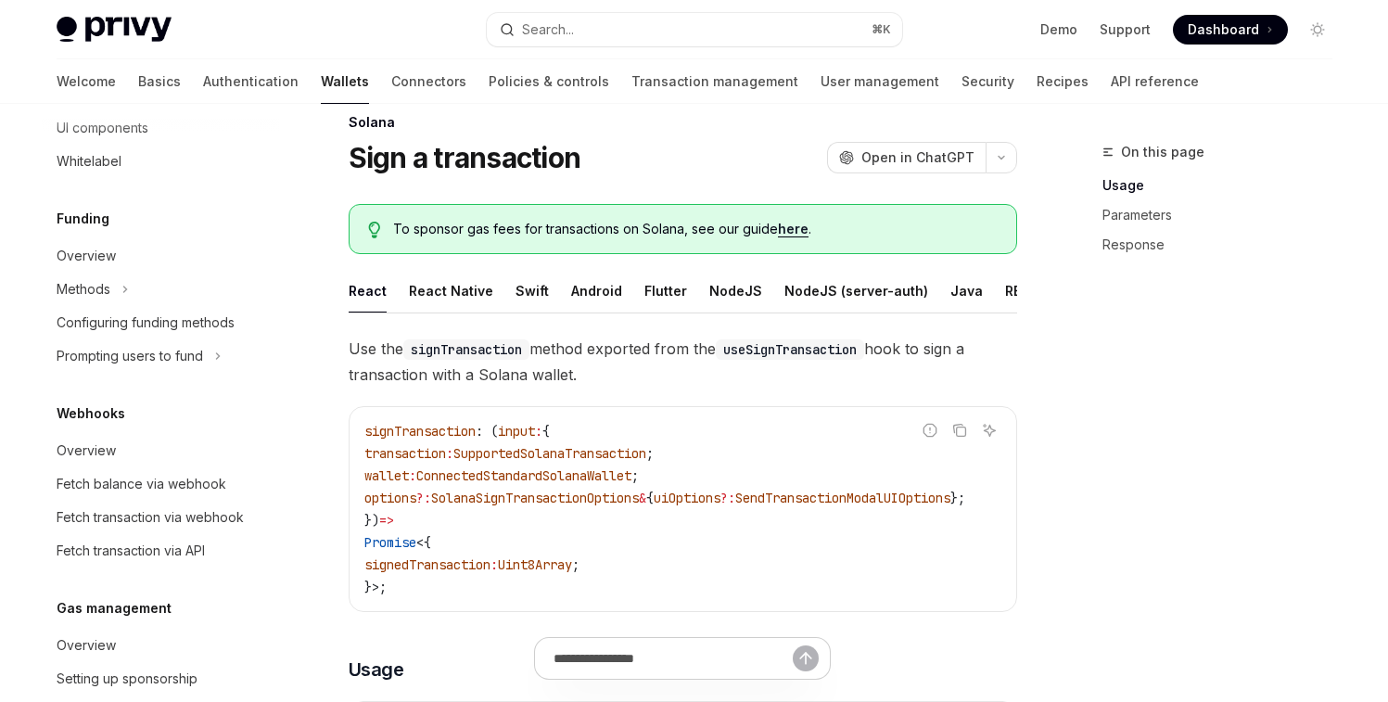
scroll to position [33, 0]
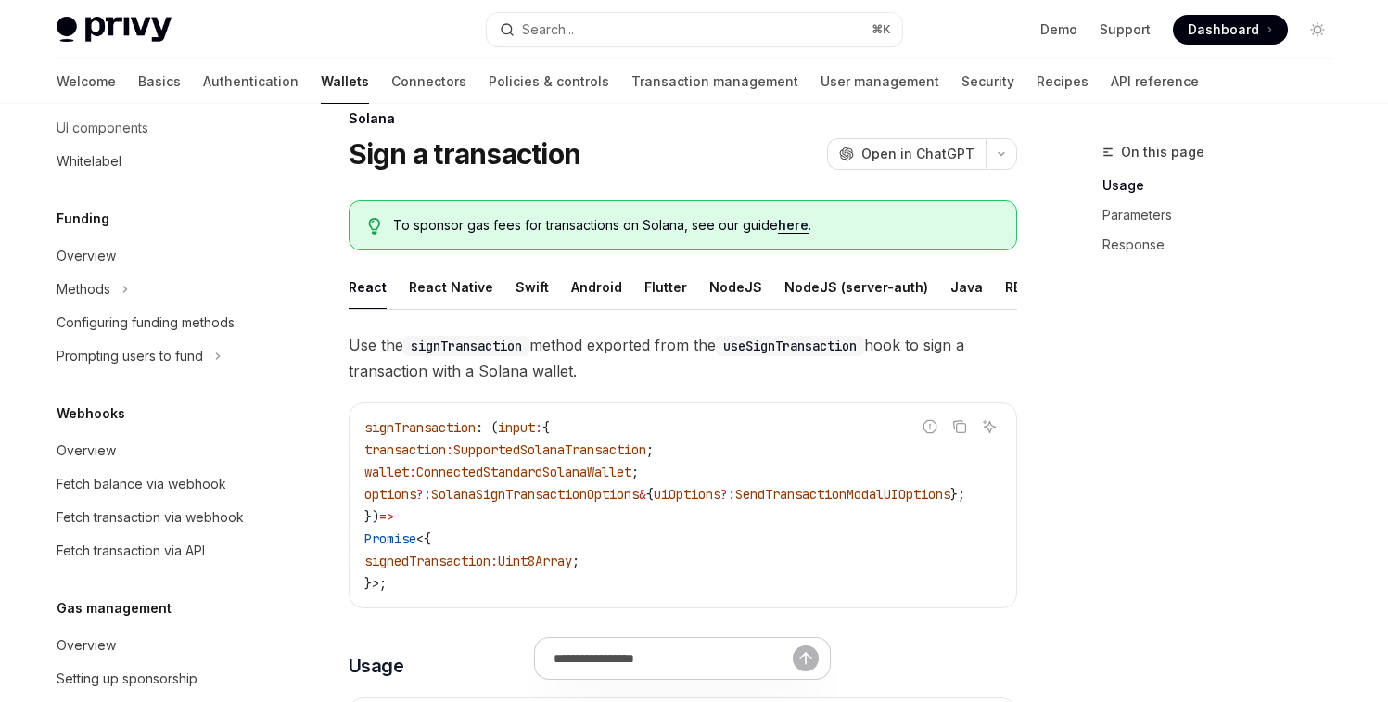
click at [531, 452] on span "SupportedSolanaTransaction" at bounding box center [550, 449] width 193 height 17
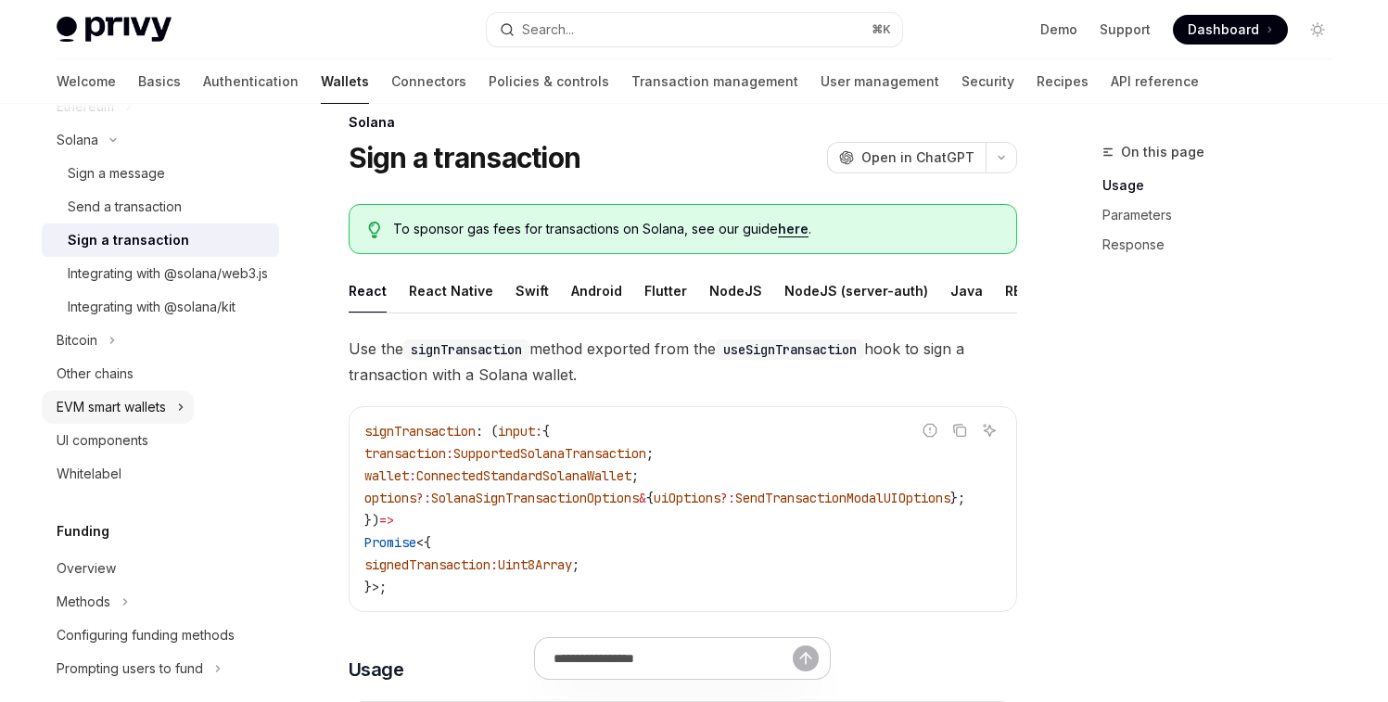
scroll to position [393, 0]
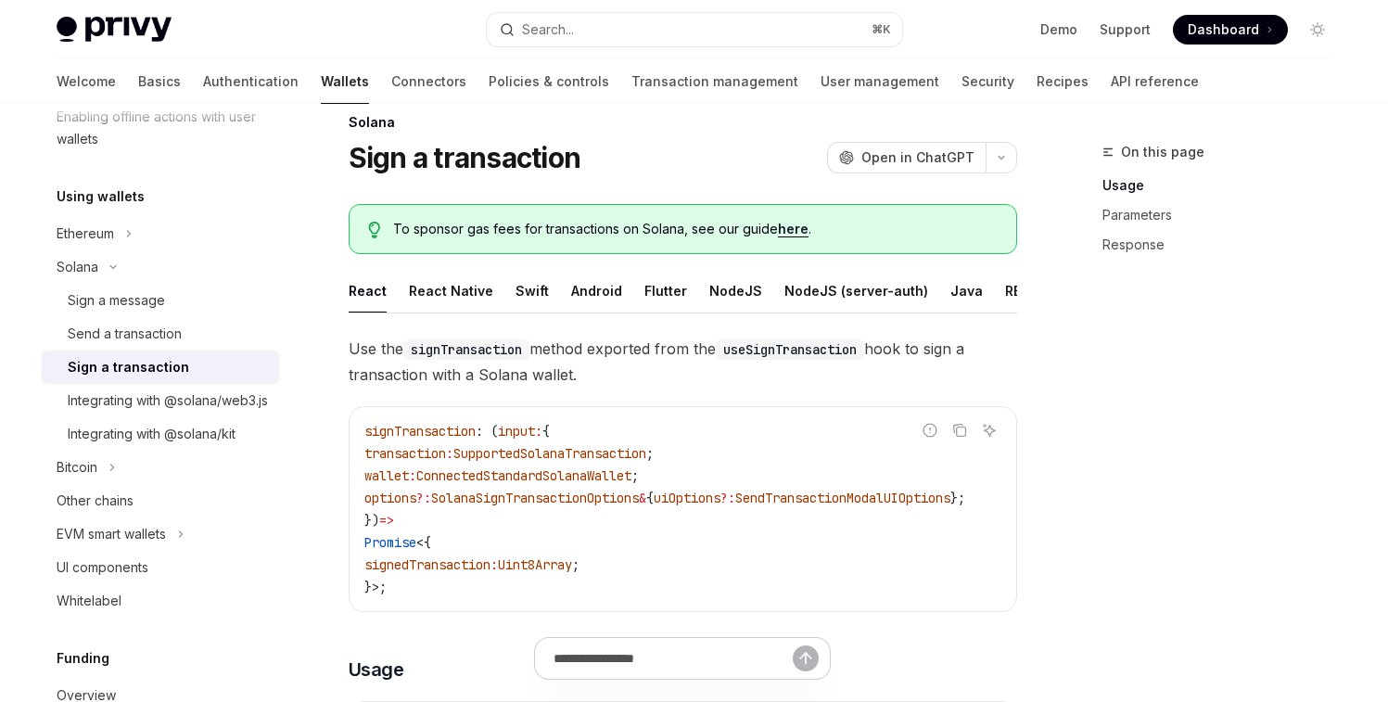
click at [569, 449] on span "SupportedSolanaTransaction" at bounding box center [550, 453] width 193 height 17
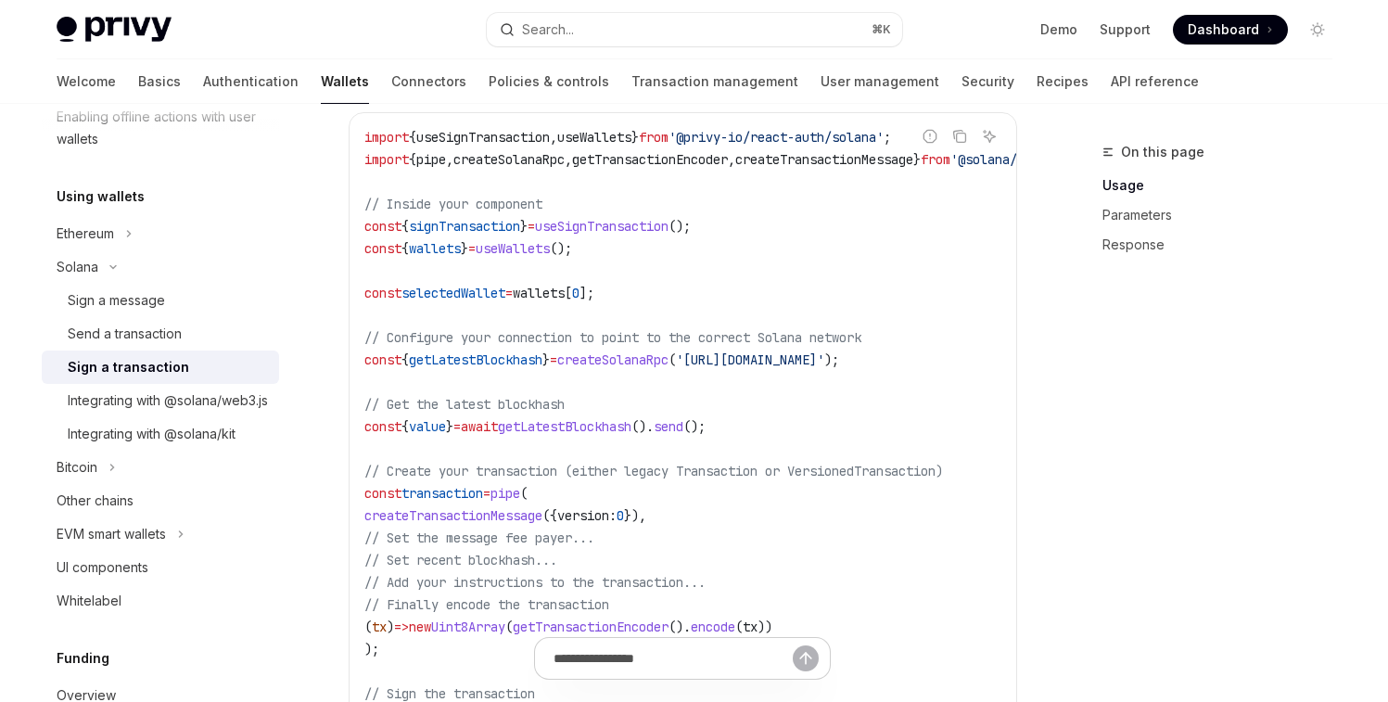
scroll to position [620, 0]
click at [454, 518] on span "createTransactionMessage" at bounding box center [454, 513] width 178 height 17
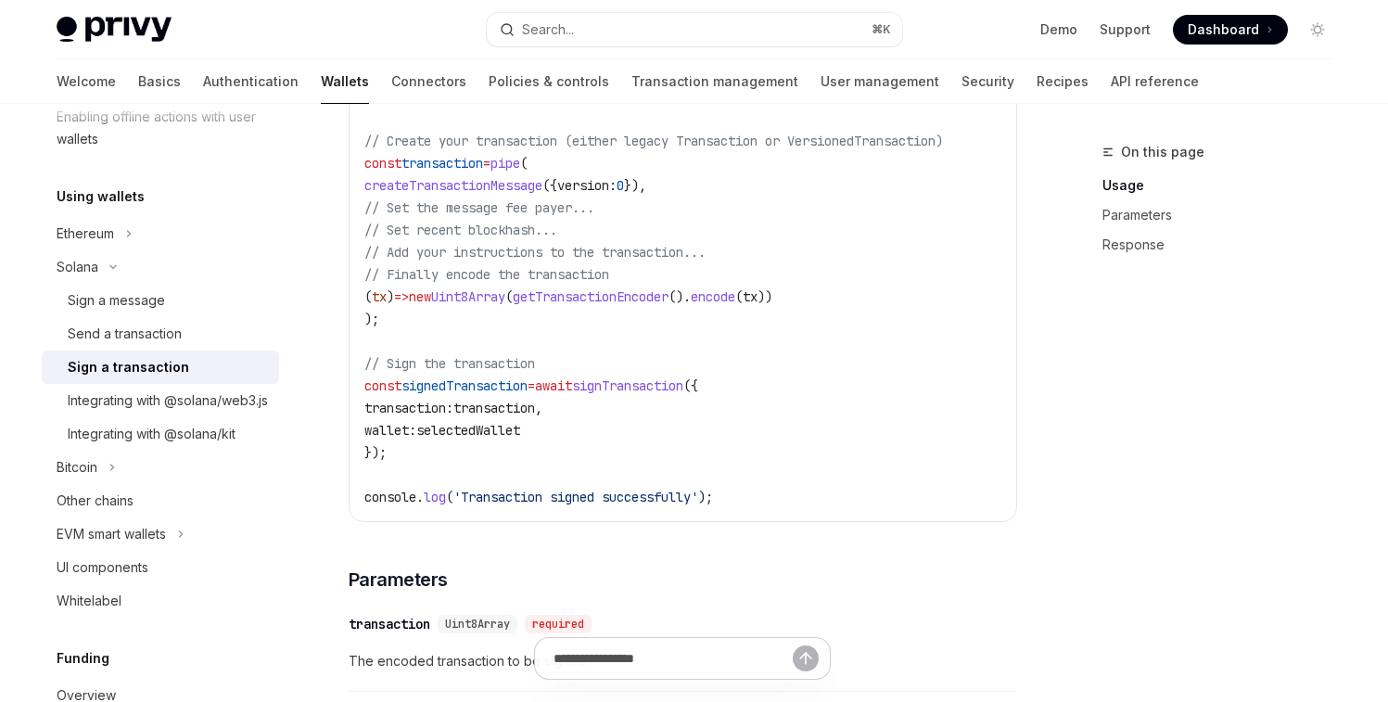
scroll to position [883, 0]
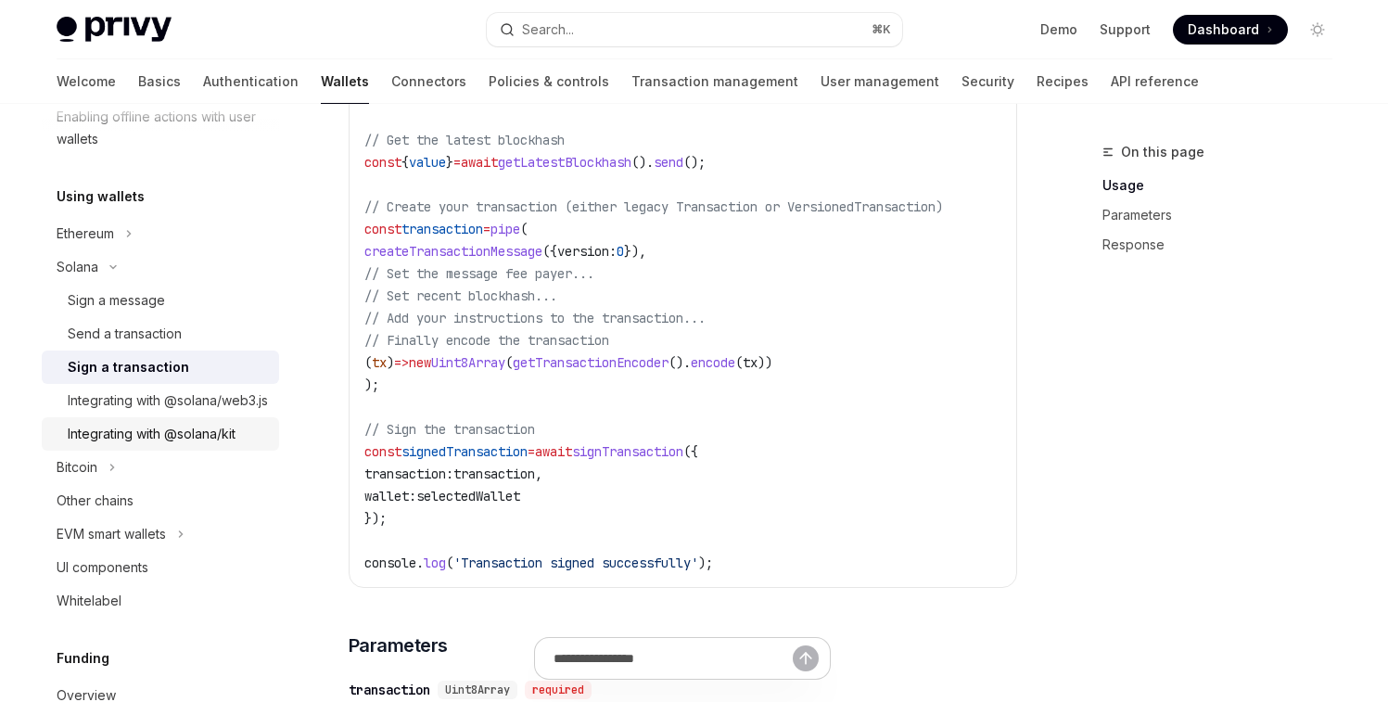
click at [123, 445] on div "Integrating with @solana/kit" at bounding box center [152, 434] width 168 height 22
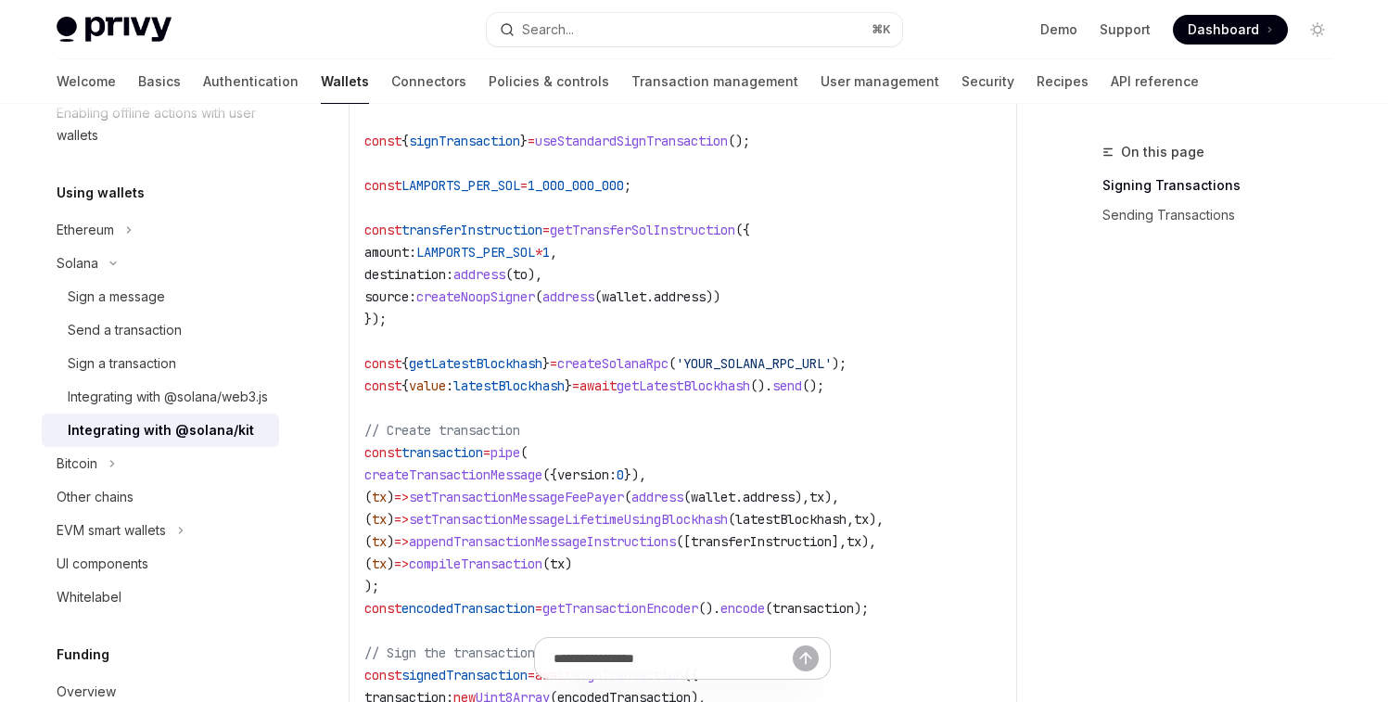
scroll to position [934, 0]
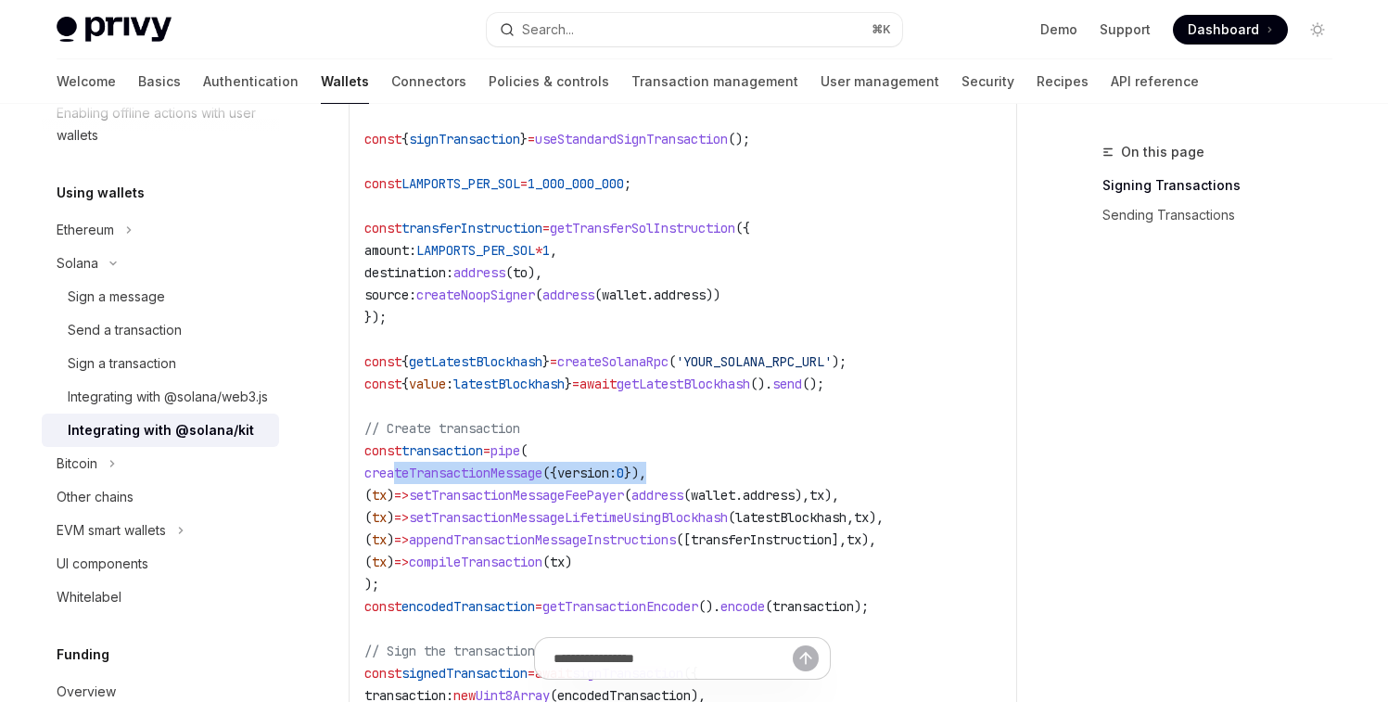
drag, startPoint x: 393, startPoint y: 476, endPoint x: 712, endPoint y: 474, distance: 319.1
click at [712, 474] on code "import { pipe , createTransactionMessage , setTransactionMessageFeePayer , setT…" at bounding box center [683, 283] width 637 height 935
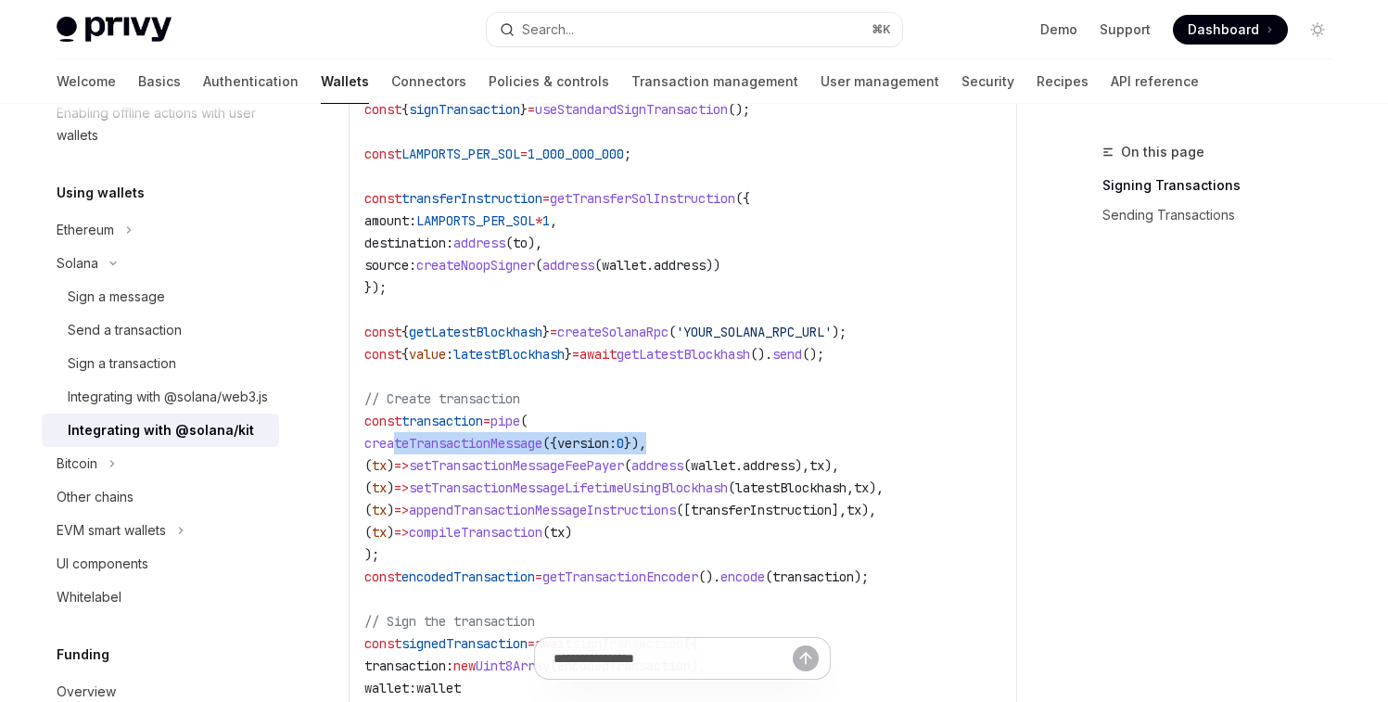
scroll to position [968, 0]
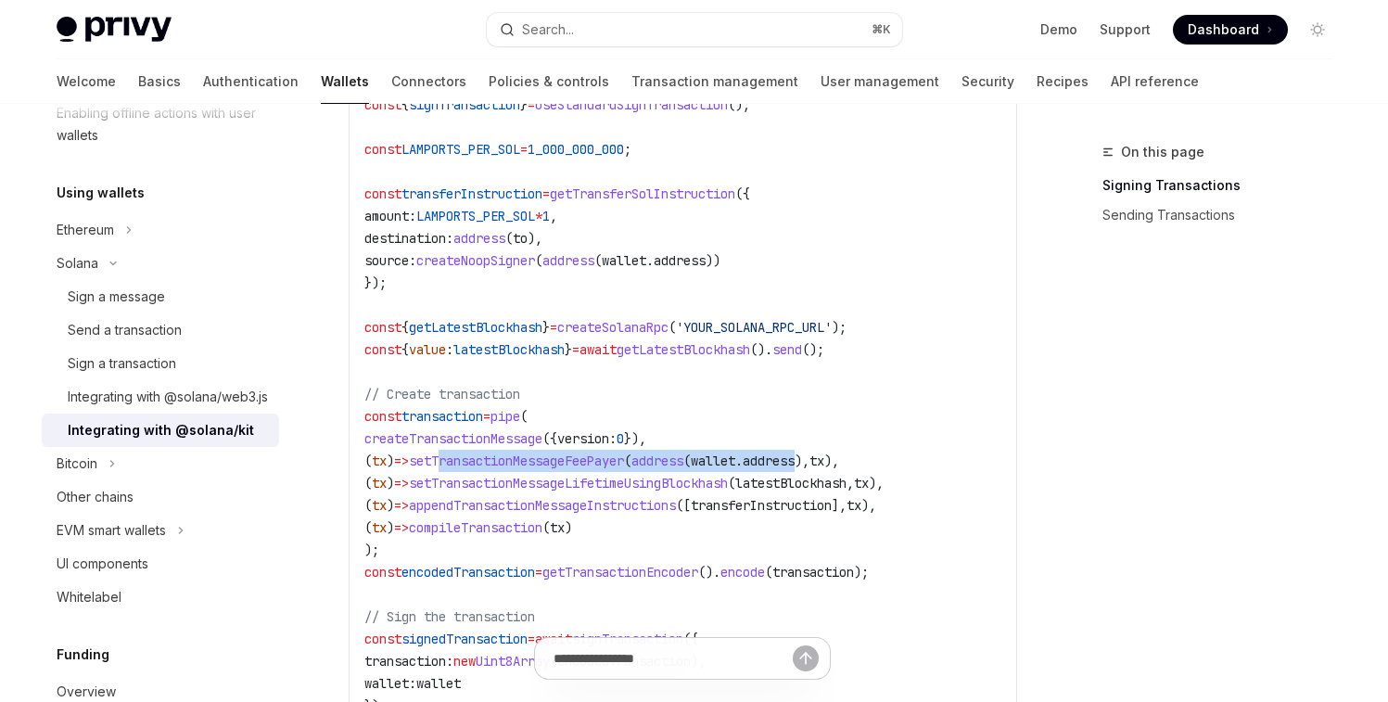
drag, startPoint x: 462, startPoint y: 466, endPoint x: 850, endPoint y: 463, distance: 387.7
click at [839, 463] on span "( tx ) => setTransactionMessageFeePayer ( address ( wallet . address ), [GEOGRA…" at bounding box center [602, 461] width 475 height 17
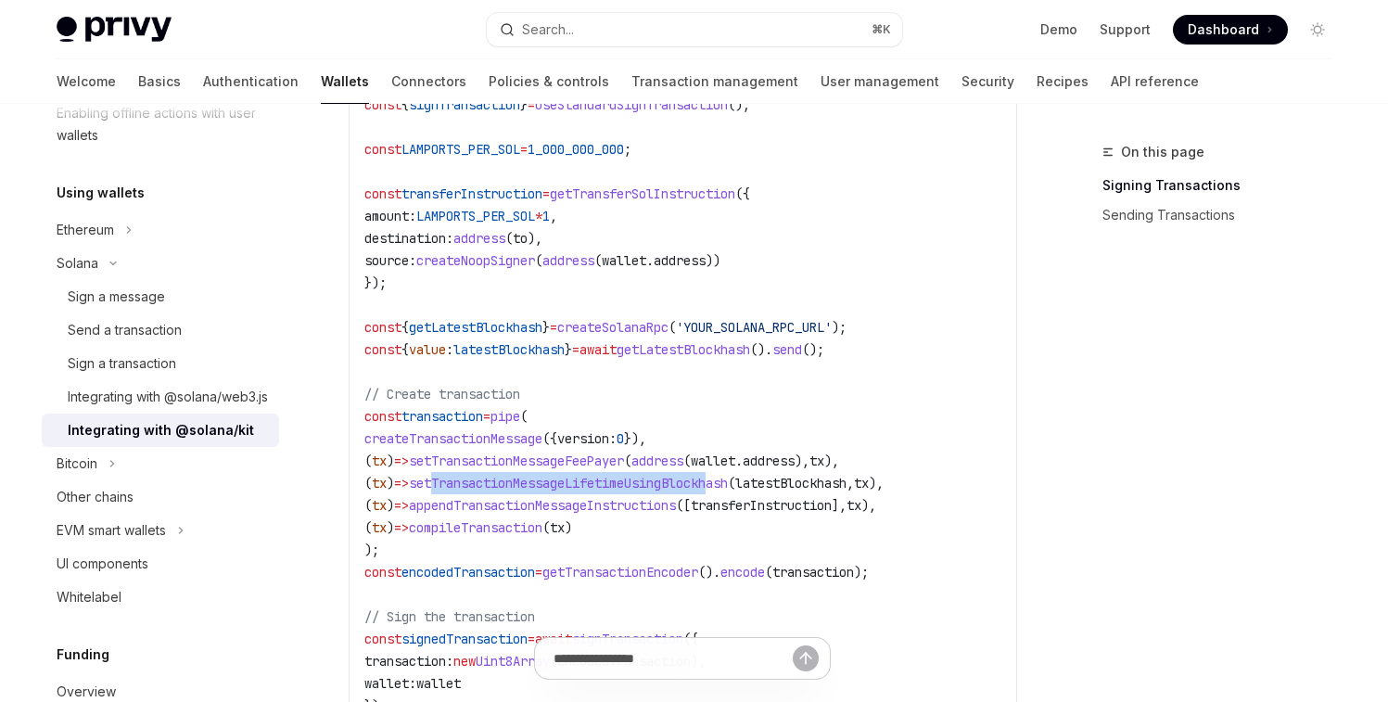
drag, startPoint x: 461, startPoint y: 485, endPoint x: 748, endPoint y: 483, distance: 287.5
click at [728, 483] on span "setTransactionMessageLifetimeUsingBlockhash" at bounding box center [568, 483] width 319 height 17
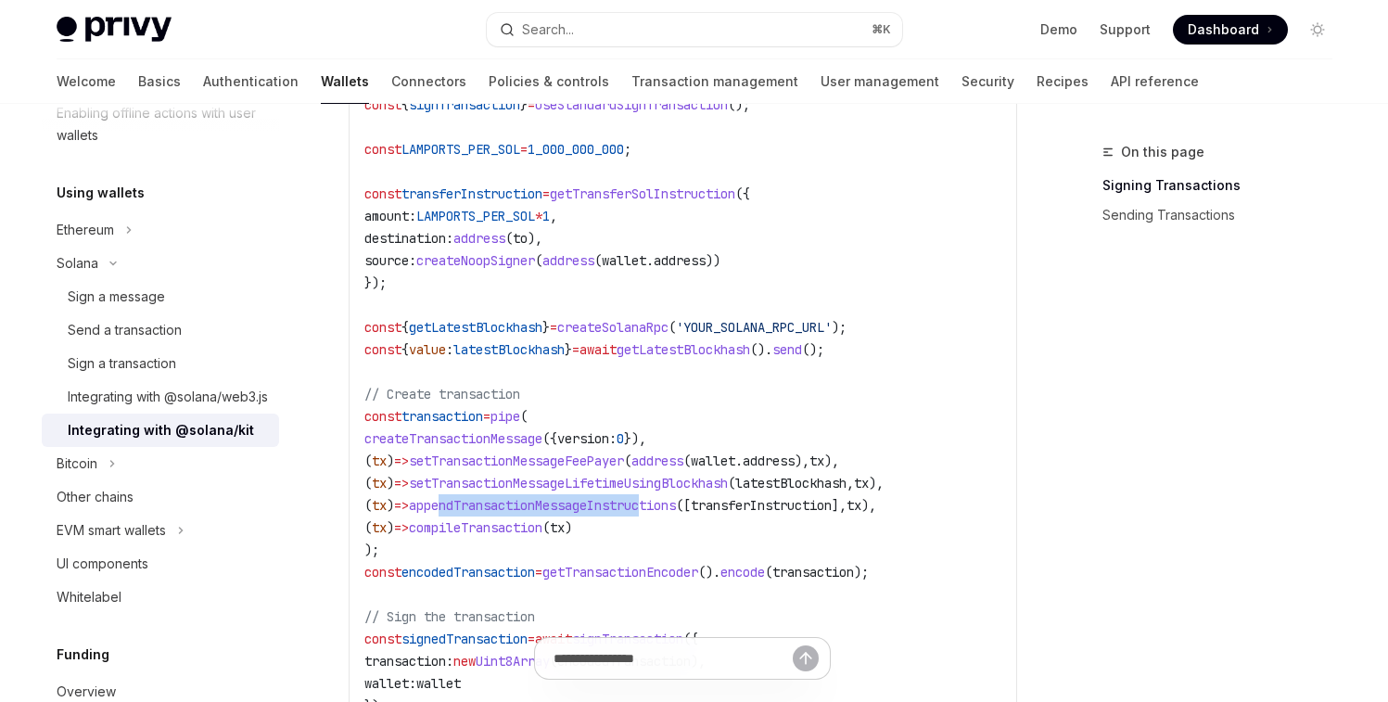
drag, startPoint x: 492, startPoint y: 507, endPoint x: 679, endPoint y: 505, distance: 186.4
click at [676, 505] on span "appendTransactionMessageInstructions" at bounding box center [542, 505] width 267 height 17
drag, startPoint x: 465, startPoint y: 530, endPoint x: 546, endPoint y: 529, distance: 81.6
click at [543, 529] on span "compileTransaction" at bounding box center [476, 527] width 134 height 17
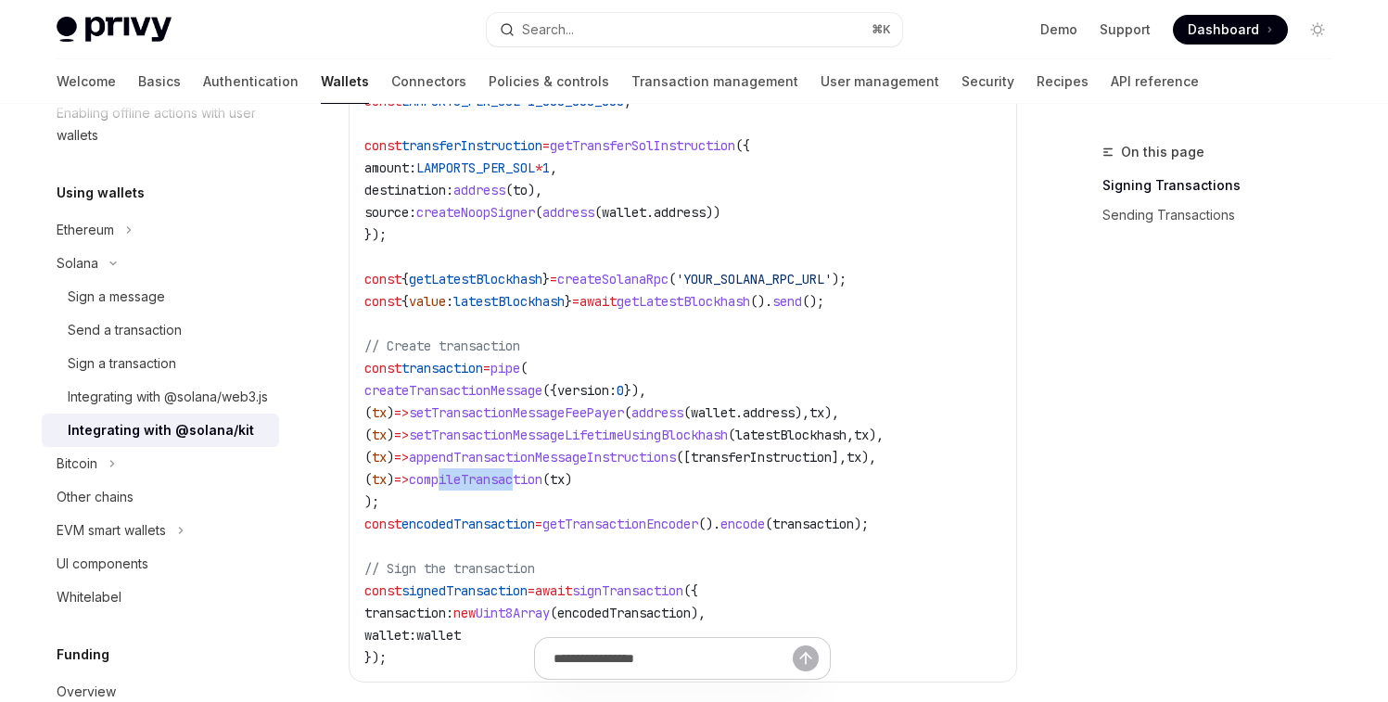
scroll to position [1017, 0]
drag, startPoint x: 433, startPoint y: 524, endPoint x: 517, endPoint y: 524, distance: 83.5
click at [517, 524] on span "encodedTransaction" at bounding box center [469, 523] width 134 height 17
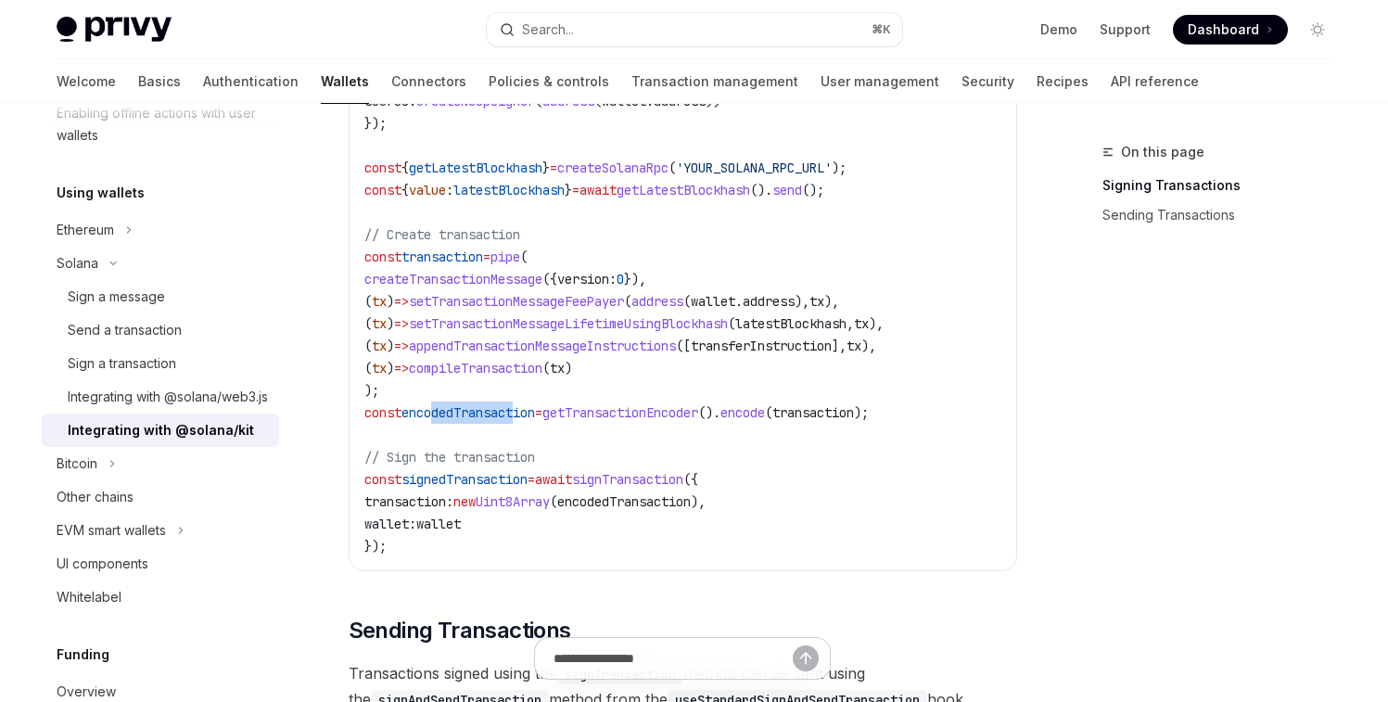
scroll to position [1132, 0]
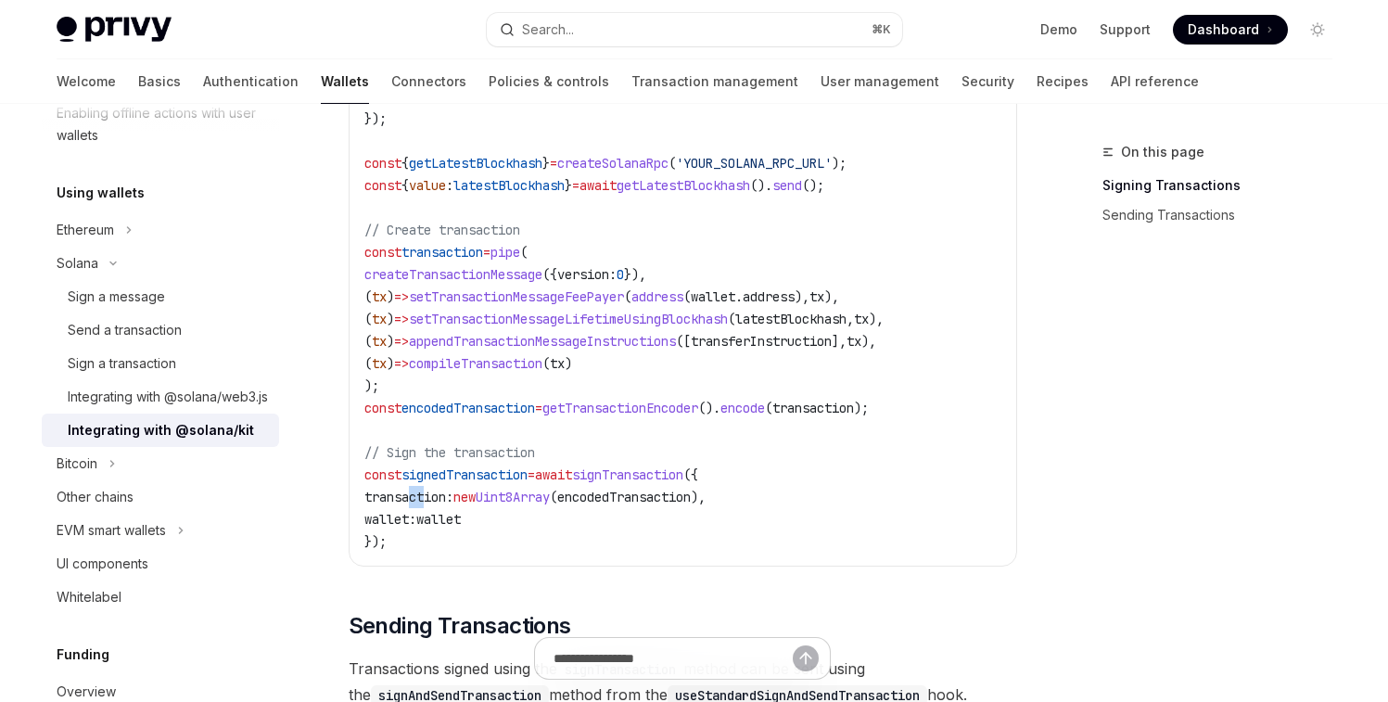
drag, startPoint x: 414, startPoint y: 494, endPoint x: 430, endPoint y: 494, distance: 16.7
click at [430, 494] on span "transaction:" at bounding box center [409, 497] width 89 height 17
drag, startPoint x: 483, startPoint y: 495, endPoint x: 576, endPoint y: 495, distance: 92.7
click at [576, 495] on span "transaction: new Uint8Array ( encodedTransaction )," at bounding box center [535, 497] width 341 height 17
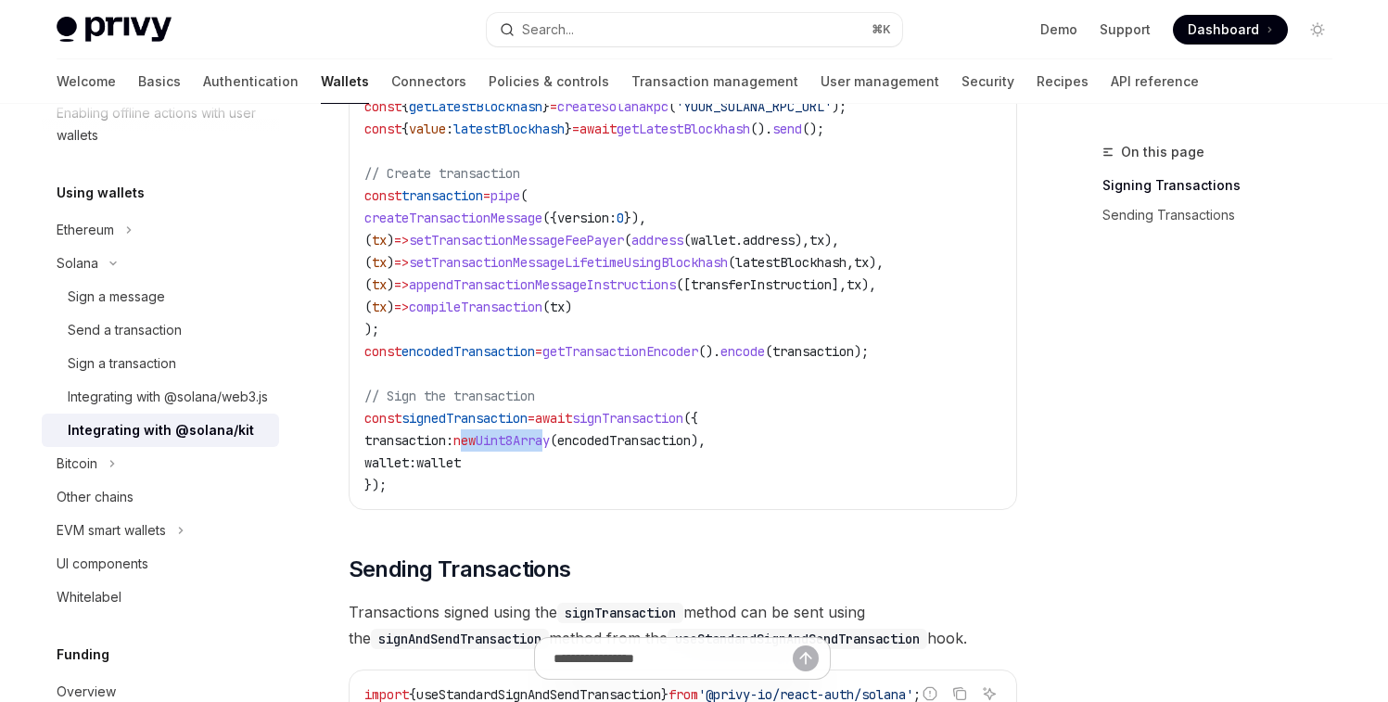
scroll to position [1190, 0]
drag, startPoint x: 396, startPoint y: 465, endPoint x: 497, endPoint y: 465, distance: 101.1
click at [497, 465] on code "import { pipe , createTransactionMessage , setTransactionMessageFeePayer , setT…" at bounding box center [683, 27] width 637 height 935
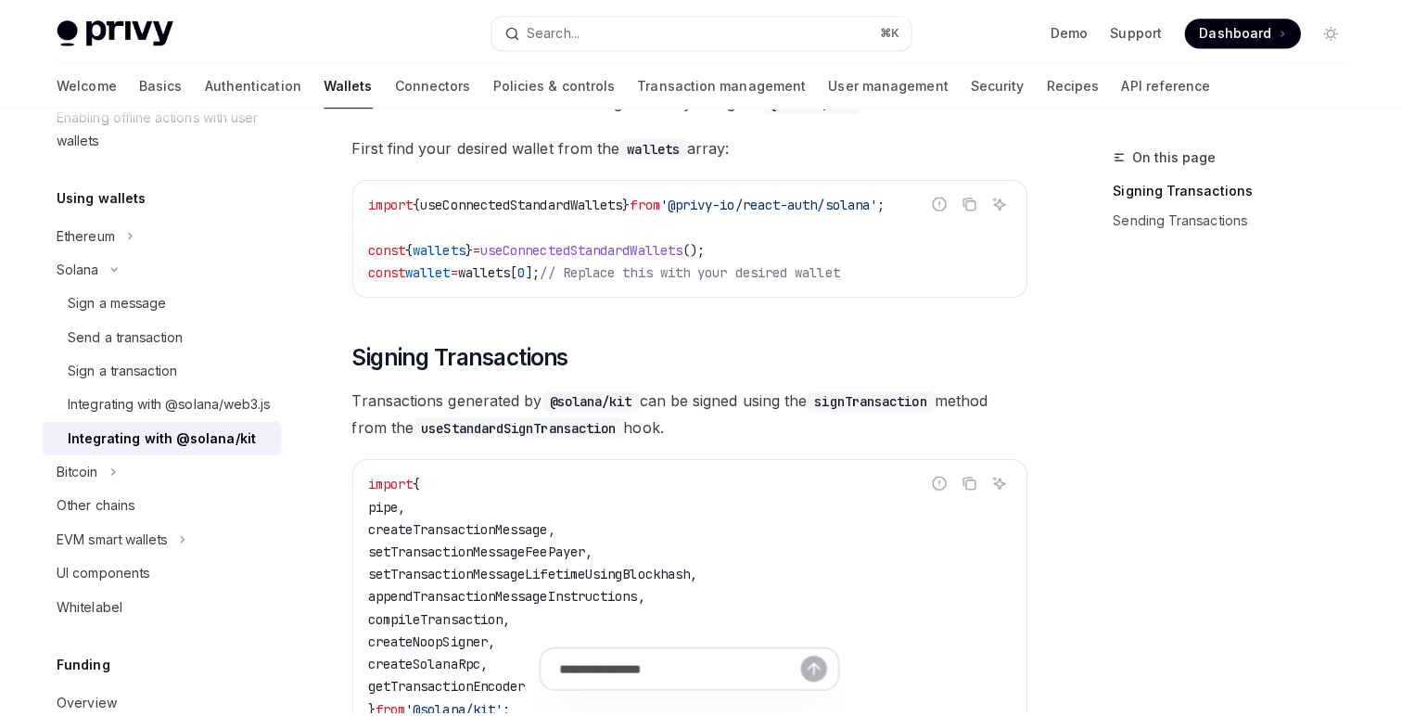
scroll to position [282, 0]
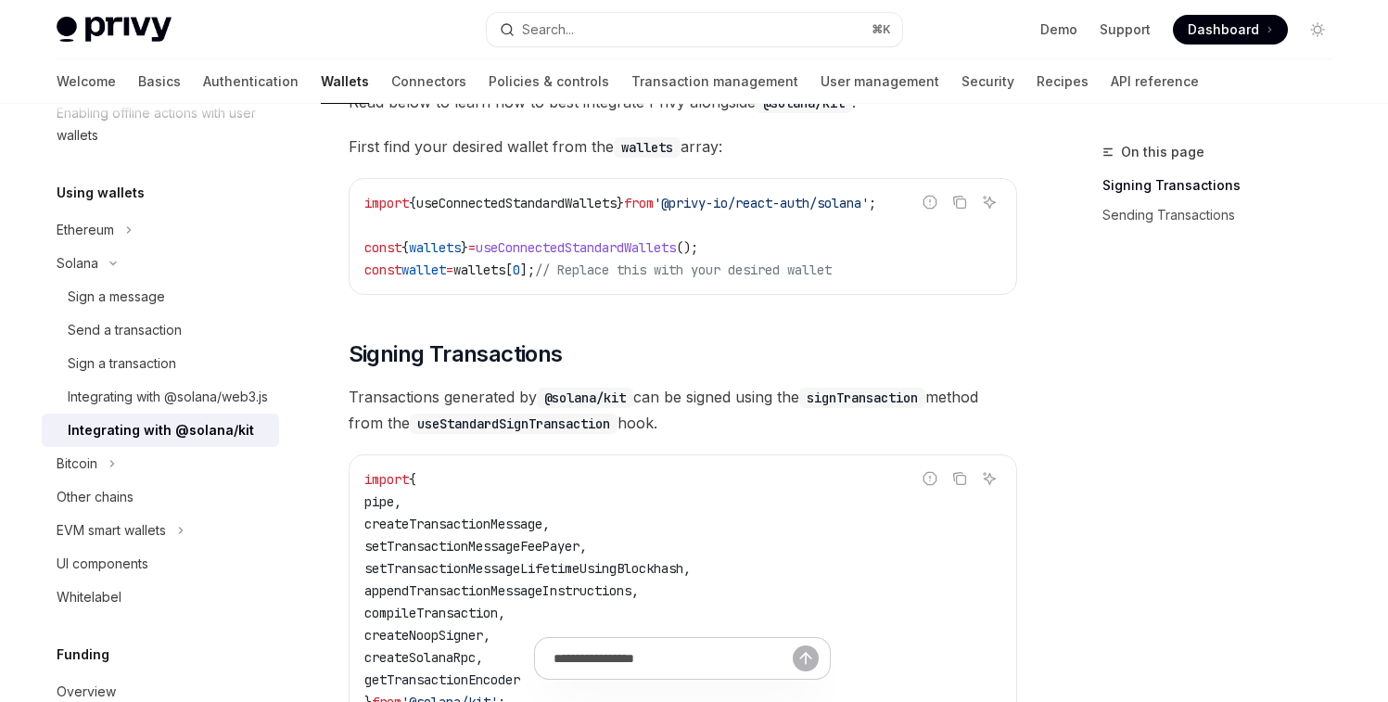
click at [446, 249] on span "wallets" at bounding box center [435, 247] width 52 height 17
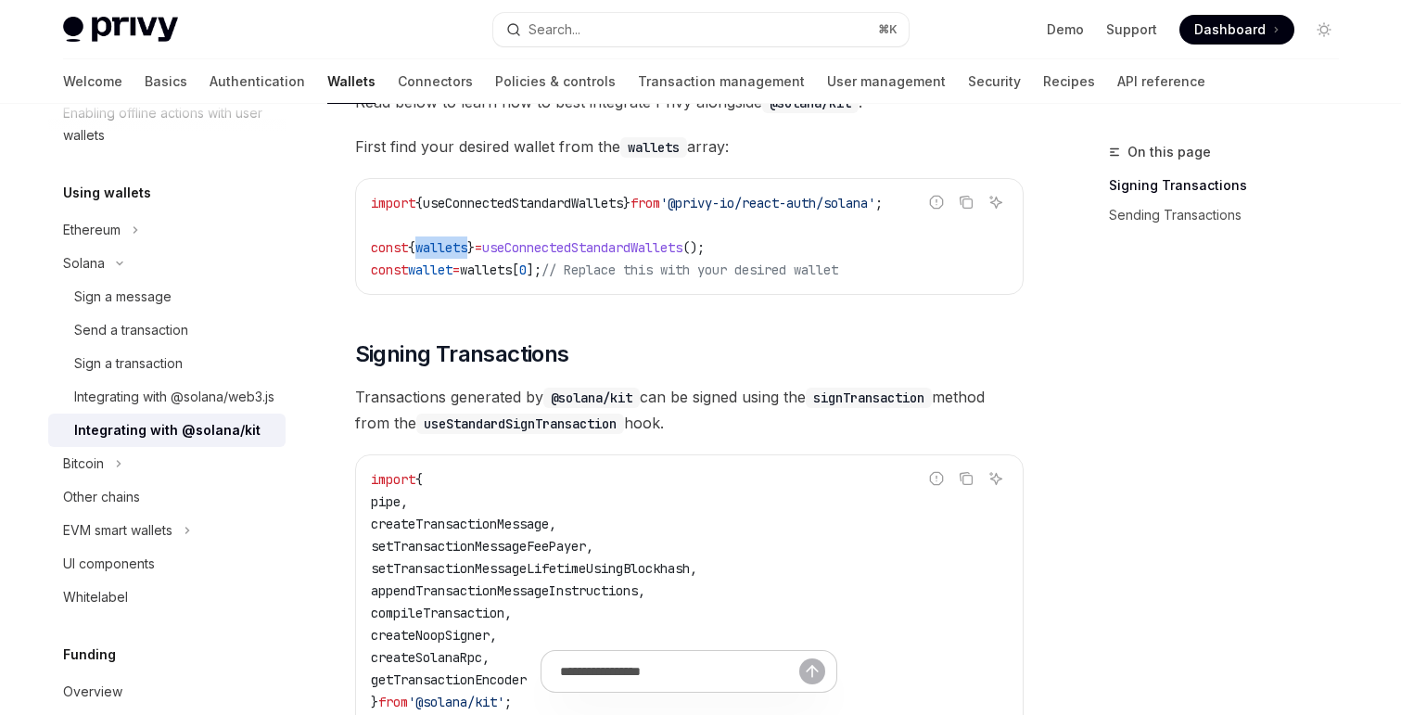
type textarea "*"
click at [663, 32] on button "Search... ⌘ K" at bounding box center [701, 29] width 416 height 33
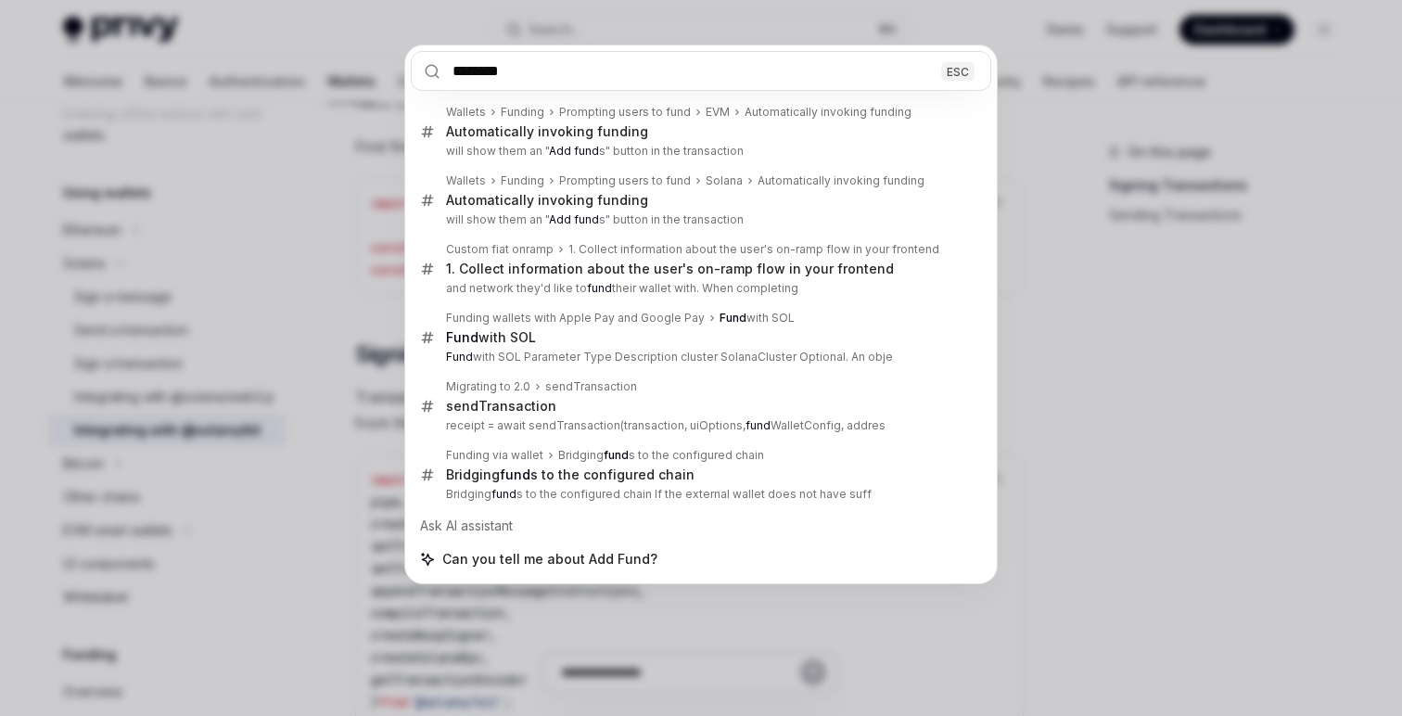
type input "********"
